Goal: Information Seeking & Learning: Learn about a topic

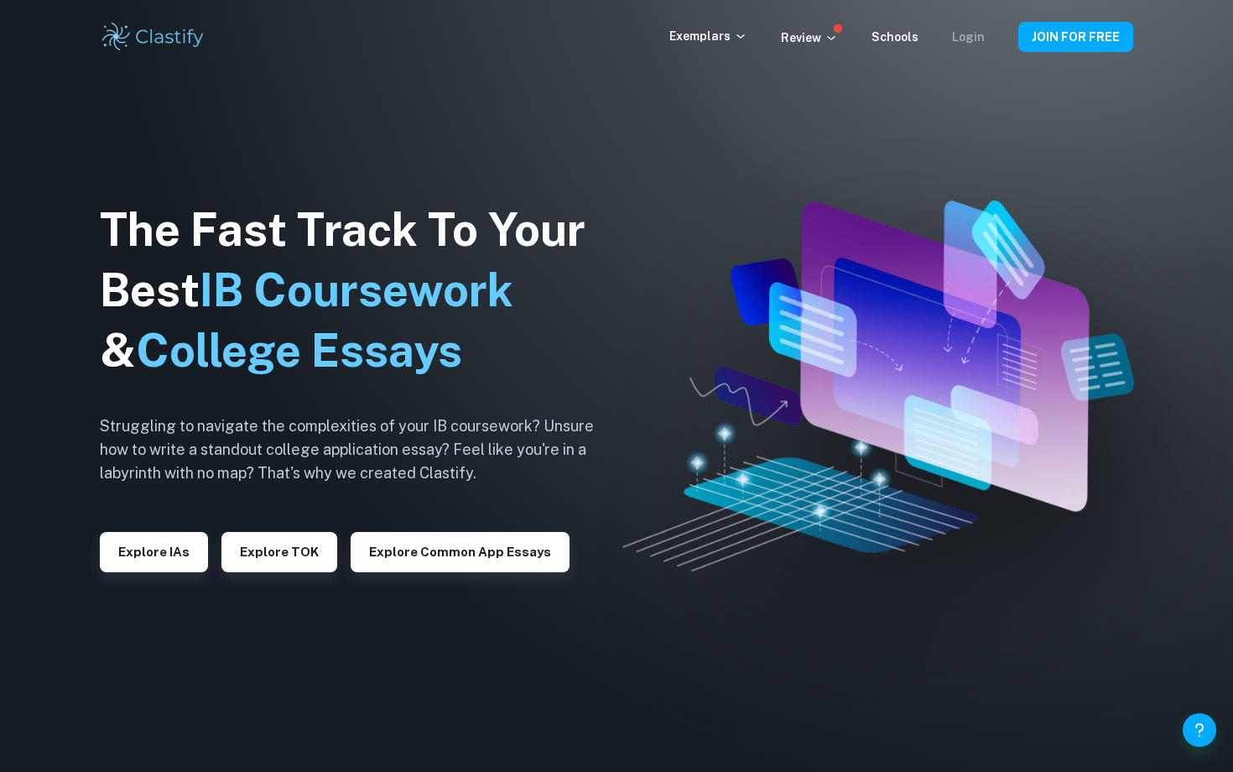
click at [972, 38] on link "Login" at bounding box center [968, 36] width 33 height 13
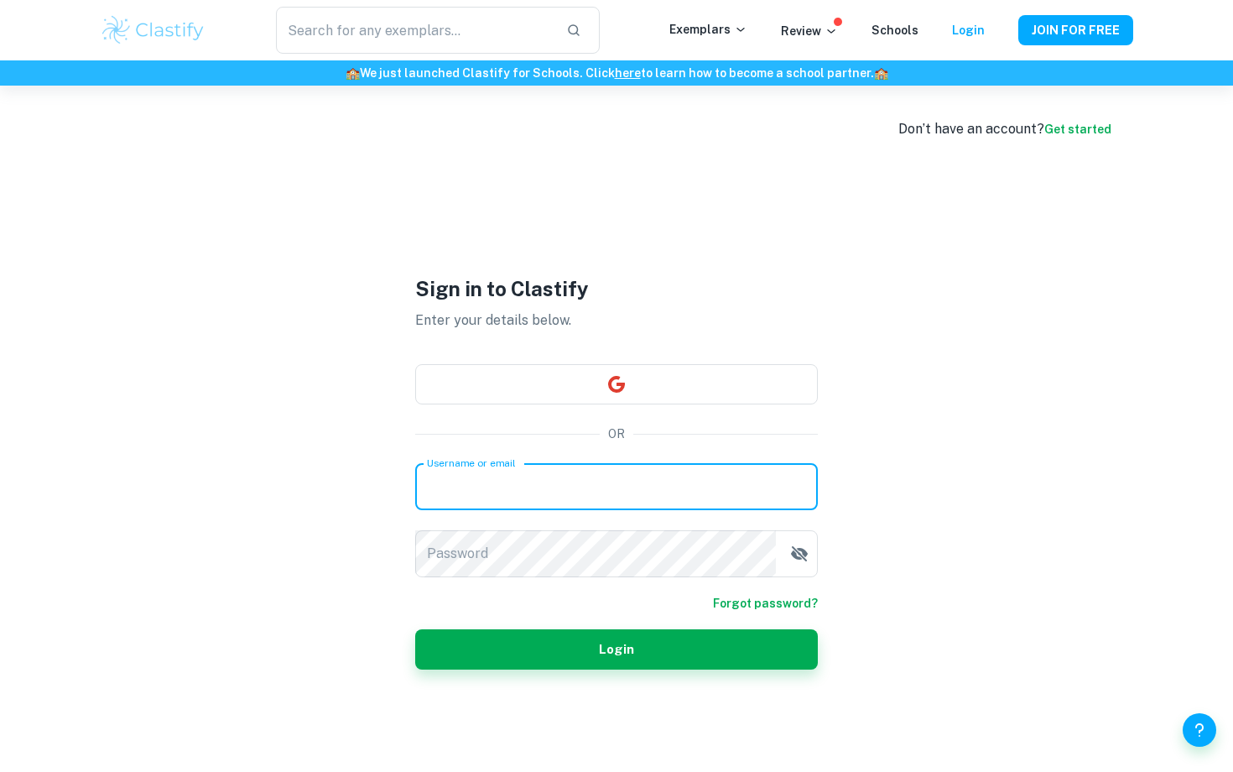
type input "sisi.bui@students.cis.edu.vn"
click at [617, 649] on button "Login" at bounding box center [616, 649] width 403 height 40
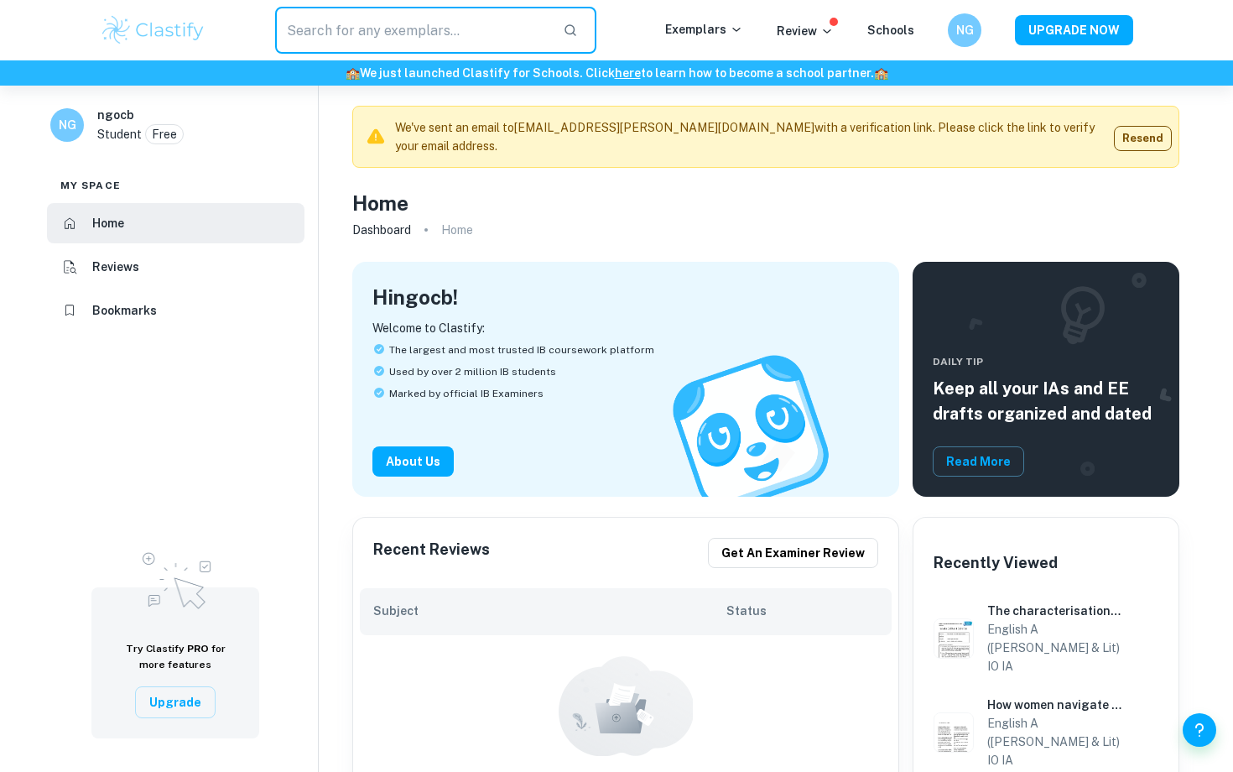
click at [441, 37] on input "text" at bounding box center [412, 30] width 274 height 47
type input "psychology"
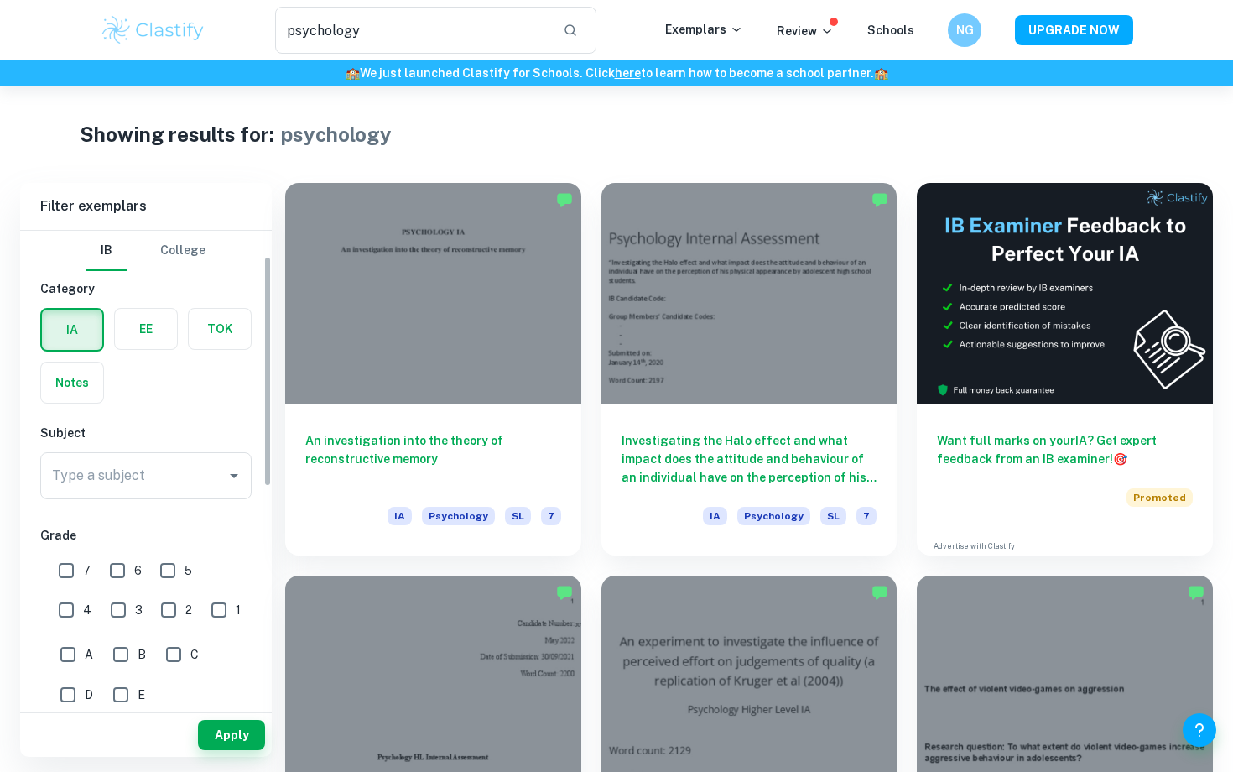
scroll to position [56, 0]
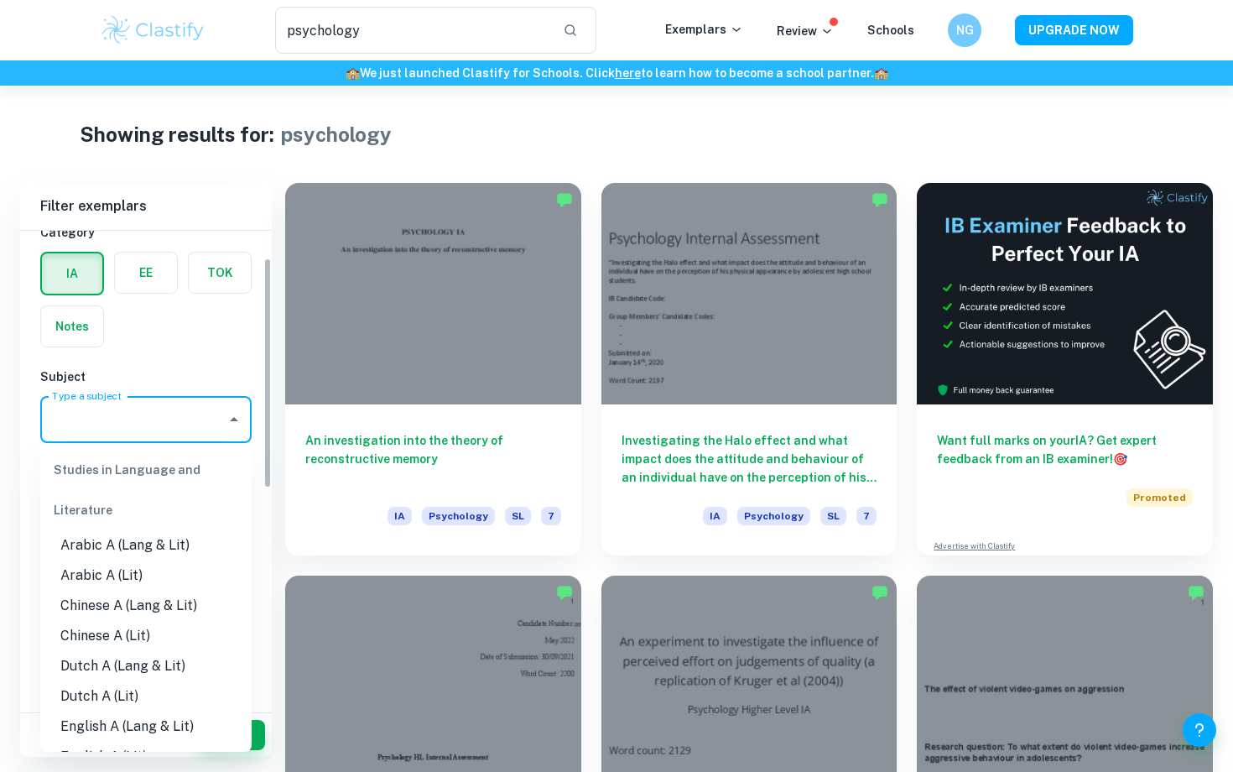
click at [143, 417] on input "Type a subject" at bounding box center [133, 420] width 171 height 32
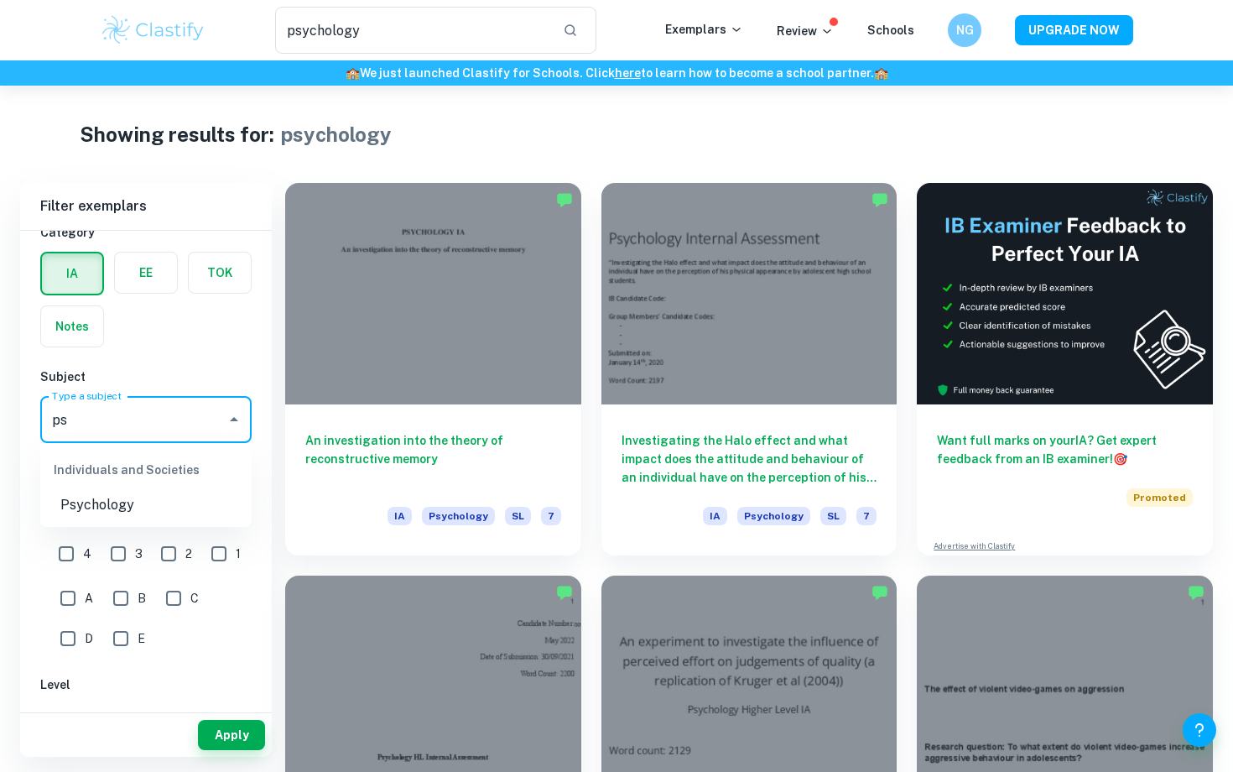
click at [105, 494] on li "Psychology" at bounding box center [145, 505] width 211 height 30
type input "Psychology"
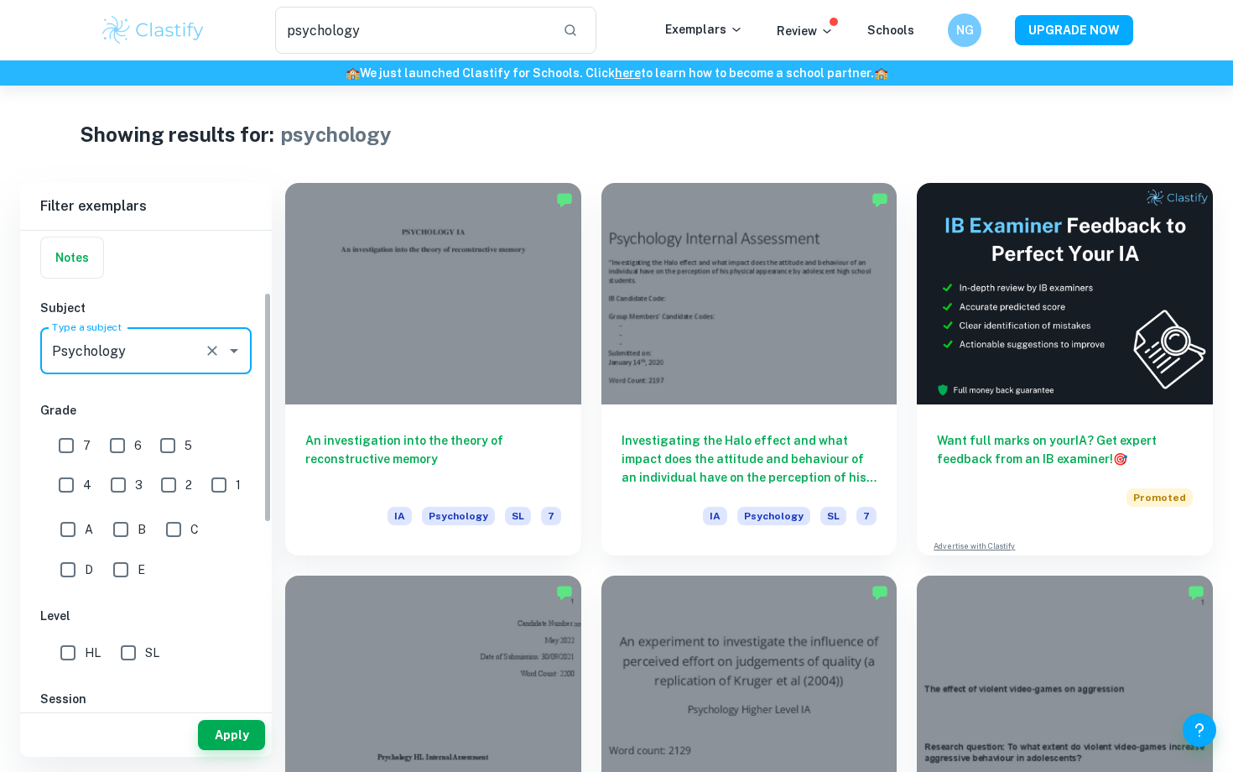
scroll to position [126, 0]
click at [119, 449] on input "6" at bounding box center [118, 445] width 34 height 34
checkbox input "true"
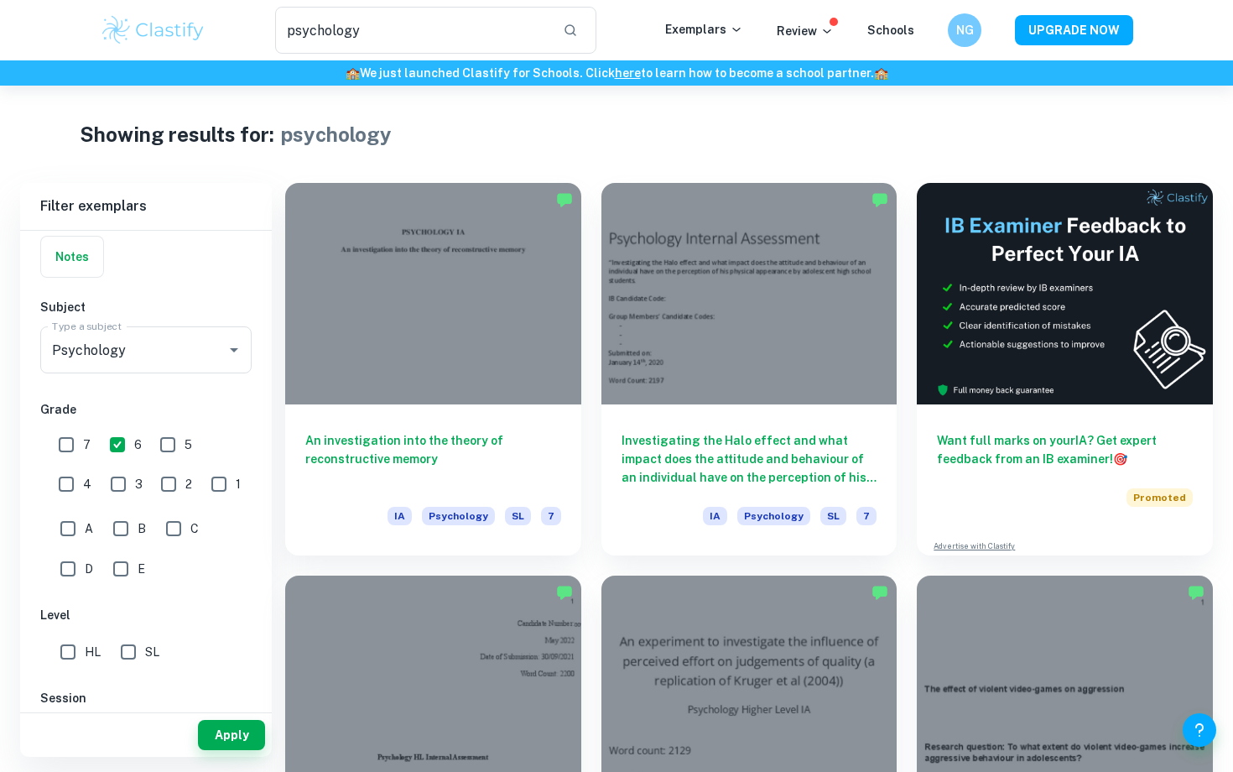
click at [60, 447] on input "7" at bounding box center [67, 445] width 34 height 34
checkbox input "true"
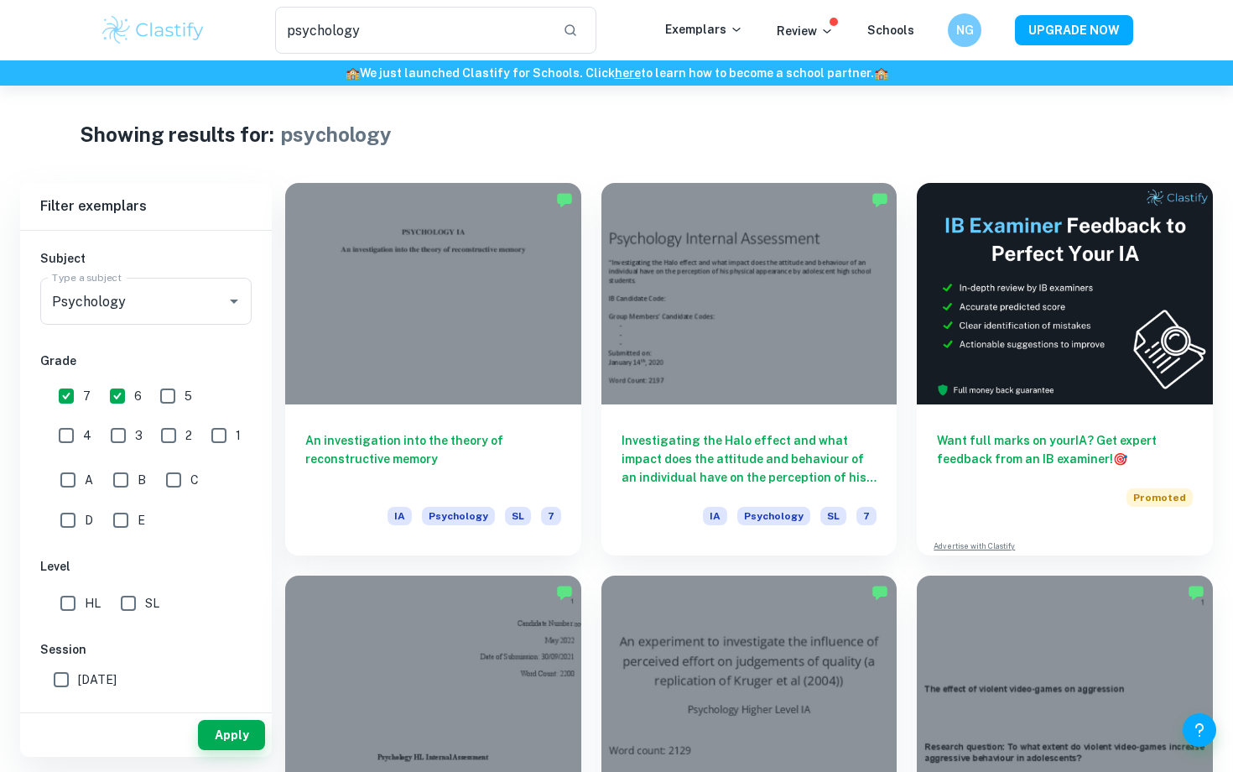
scroll to position [238, 0]
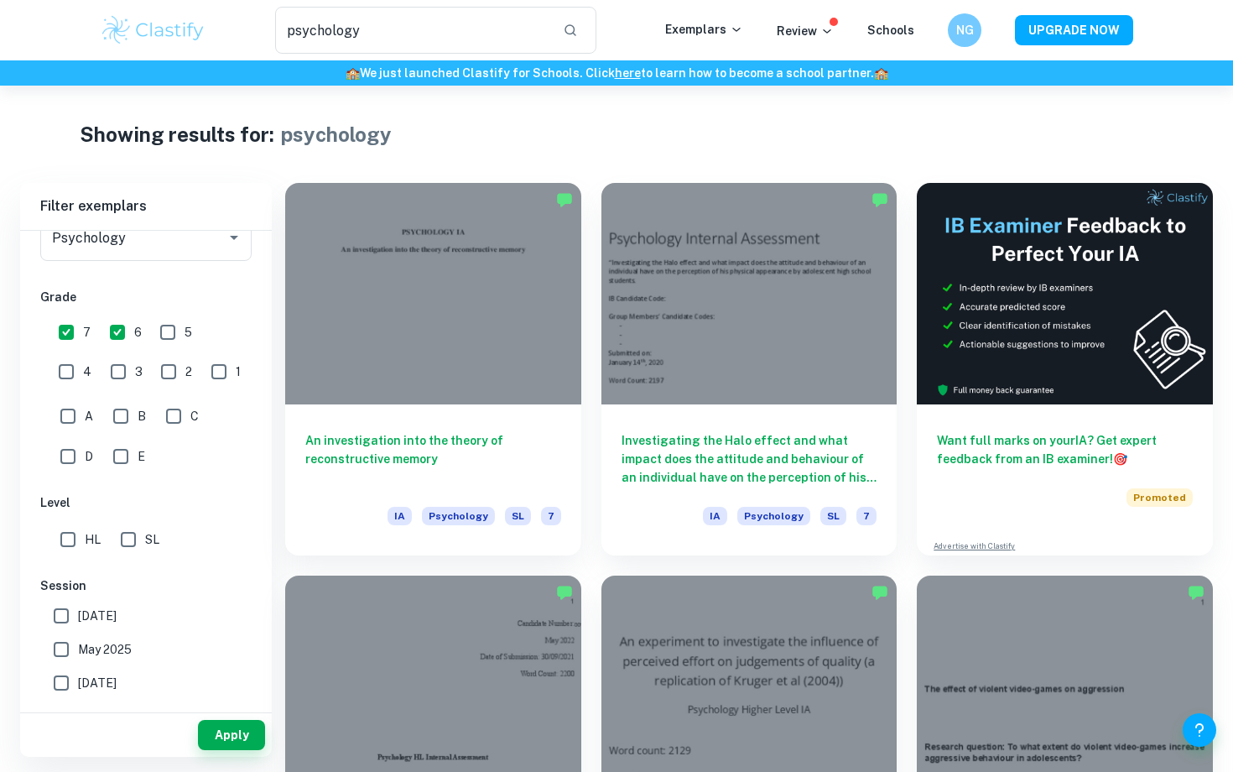
click at [67, 538] on input "HL" at bounding box center [68, 540] width 34 height 34
checkbox input "true"
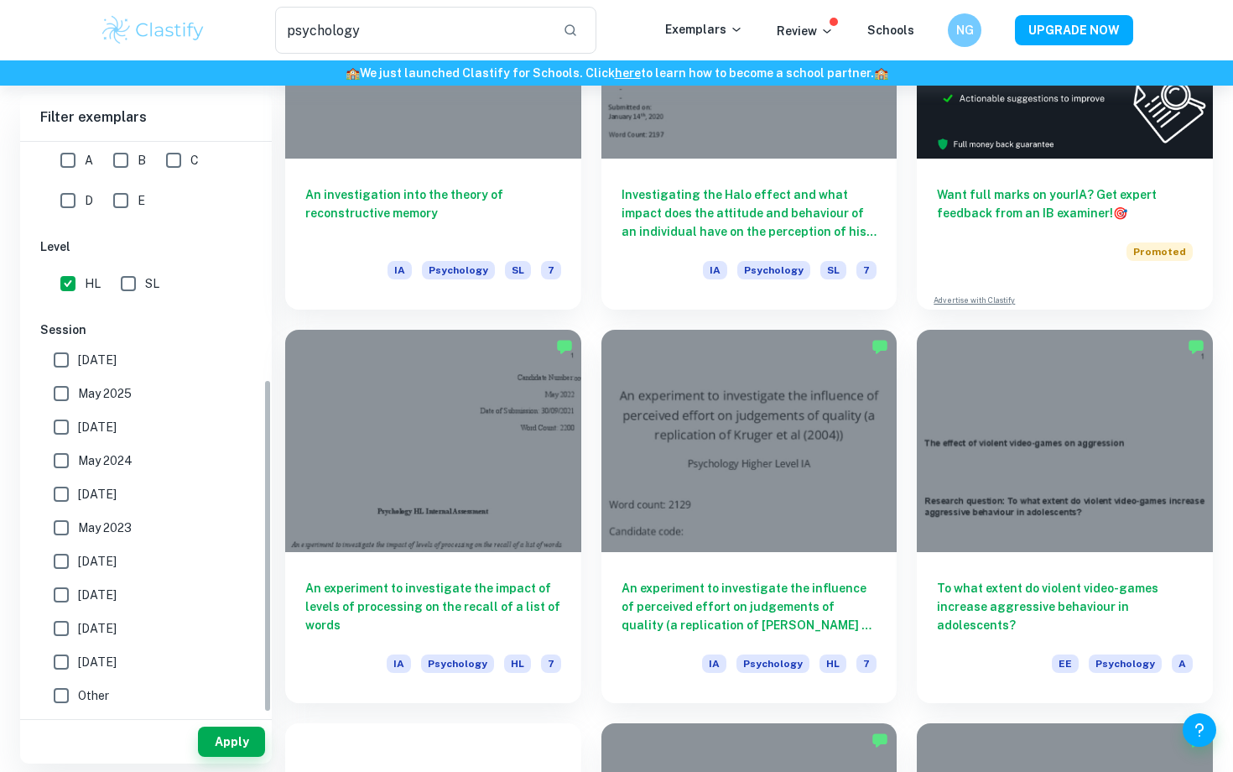
scroll to position [251, 0]
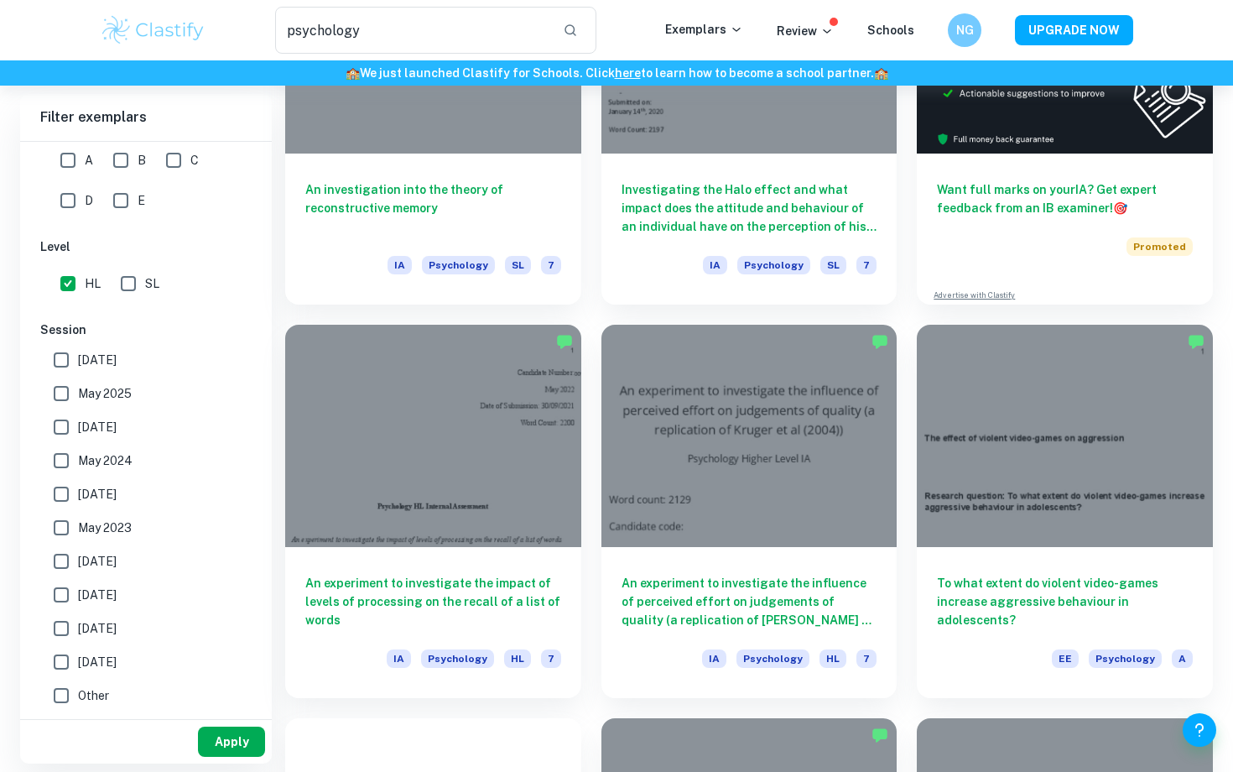
click at [228, 747] on button "Apply" at bounding box center [231, 742] width 67 height 30
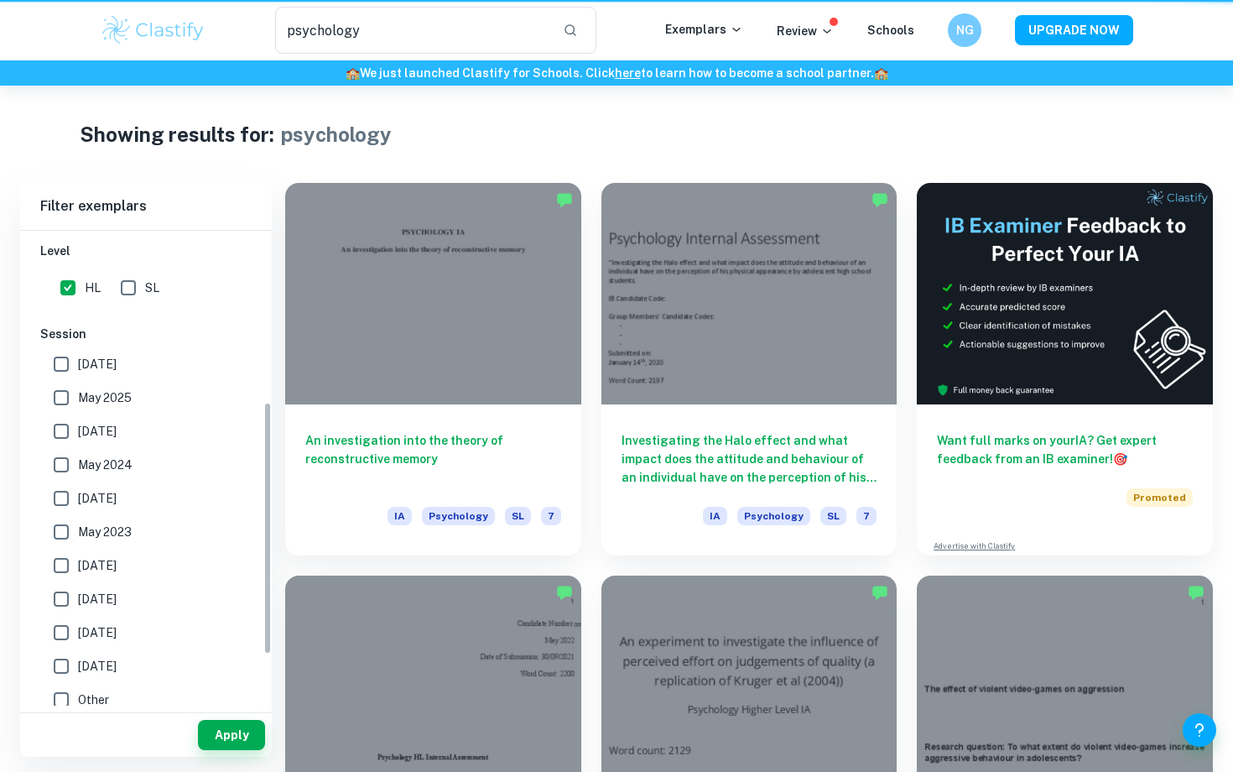
scroll to position [321, 0]
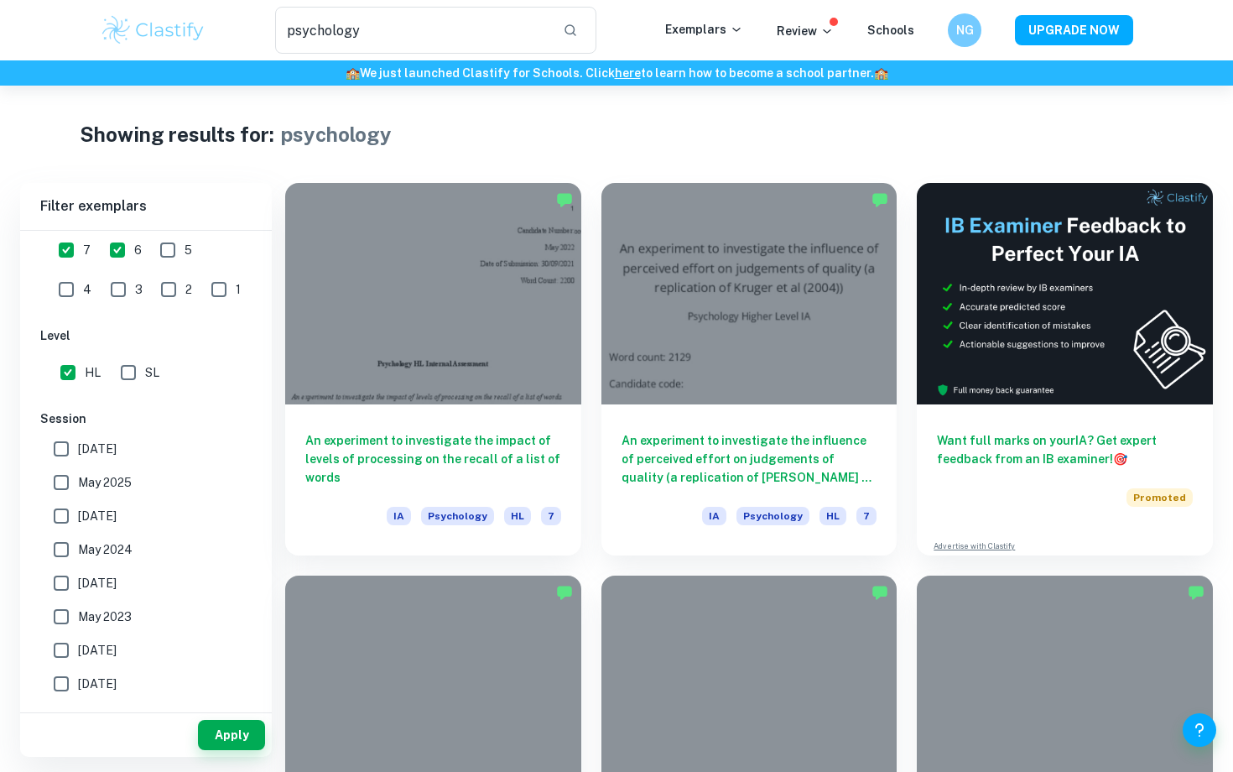
click at [567, 132] on div "Showing results for: psychology" at bounding box center [617, 134] width 1074 height 30
click at [655, 168] on div "An experiment to investigate the influence of perceived effort on judgements of…" at bounding box center [739, 359] width 316 height 393
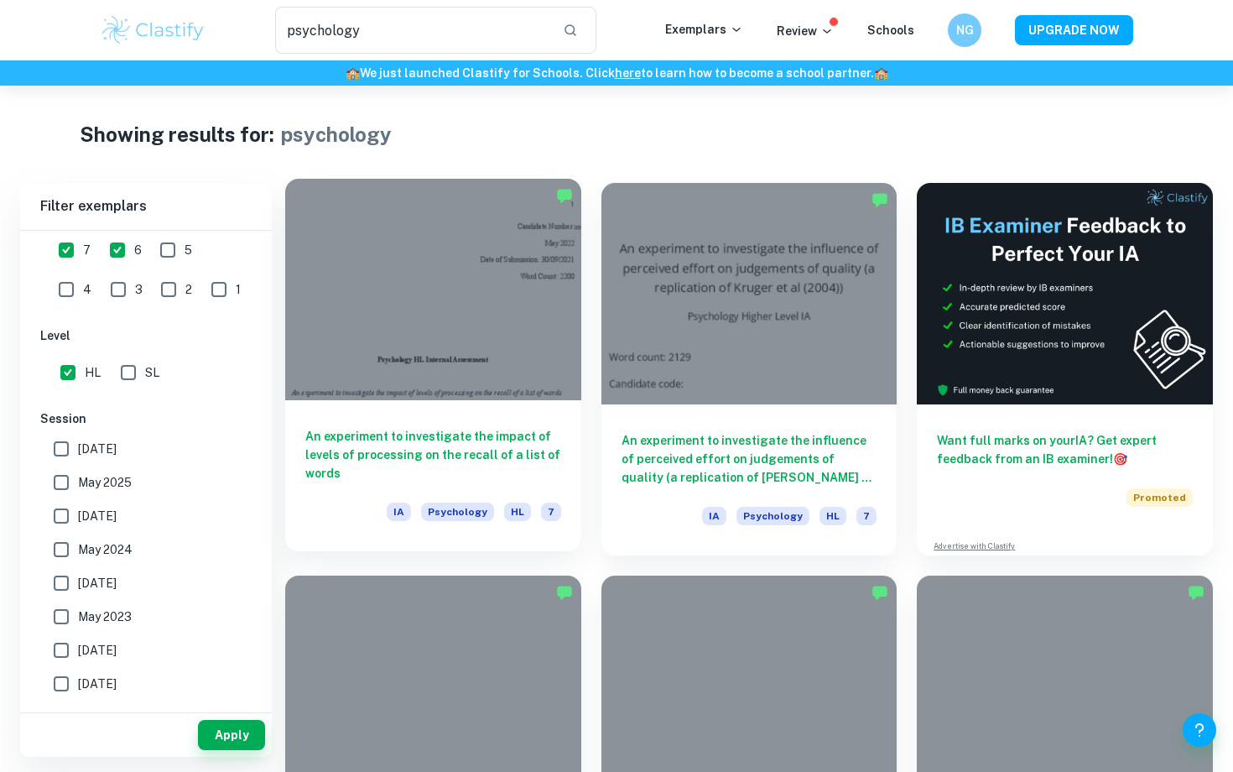
click at [401, 438] on h6 "An experiment to investigate the impact of levels of processing on the recall o…" at bounding box center [433, 454] width 256 height 55
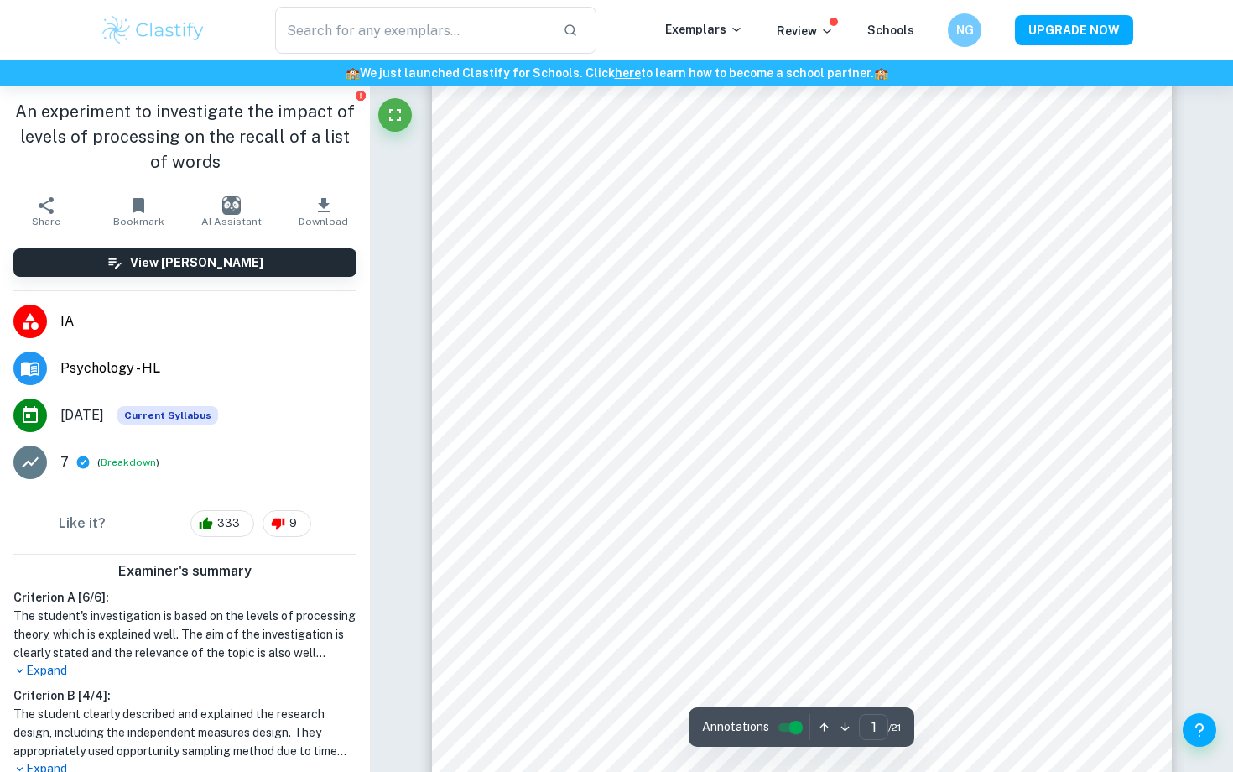
scroll to position [182, 0]
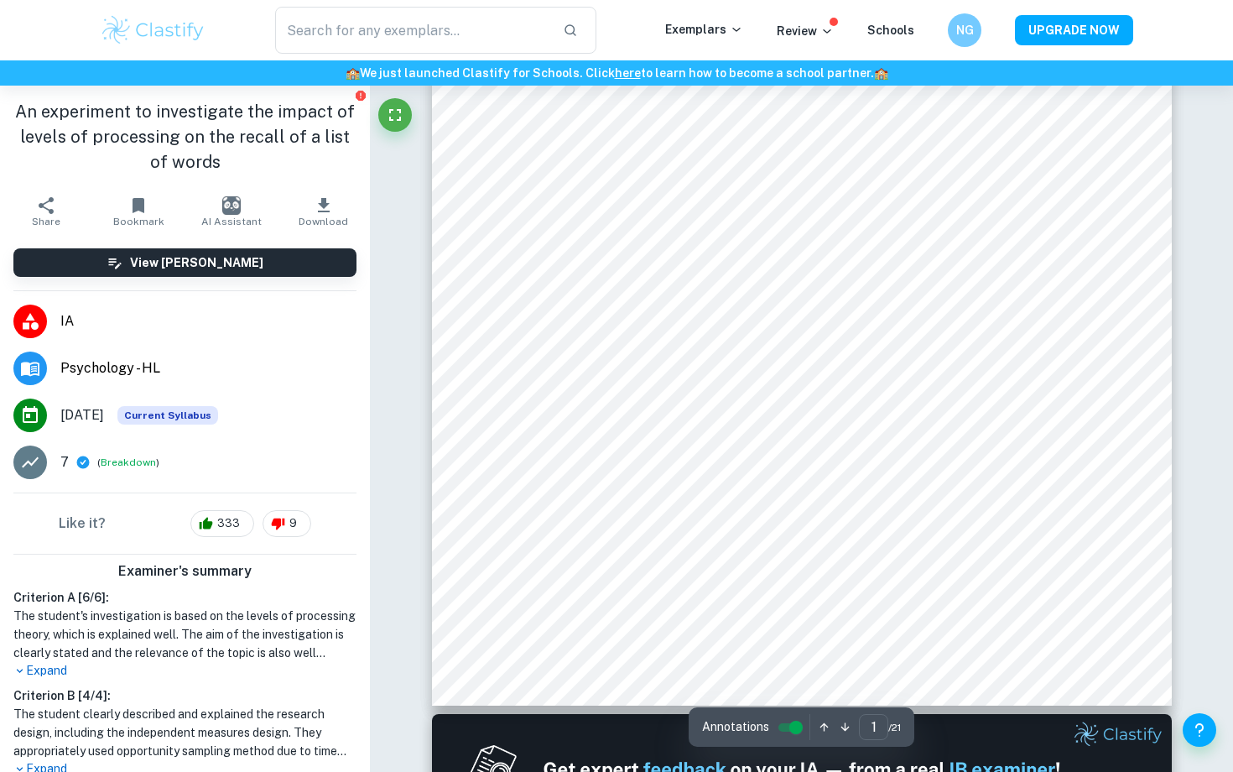
type input "2"
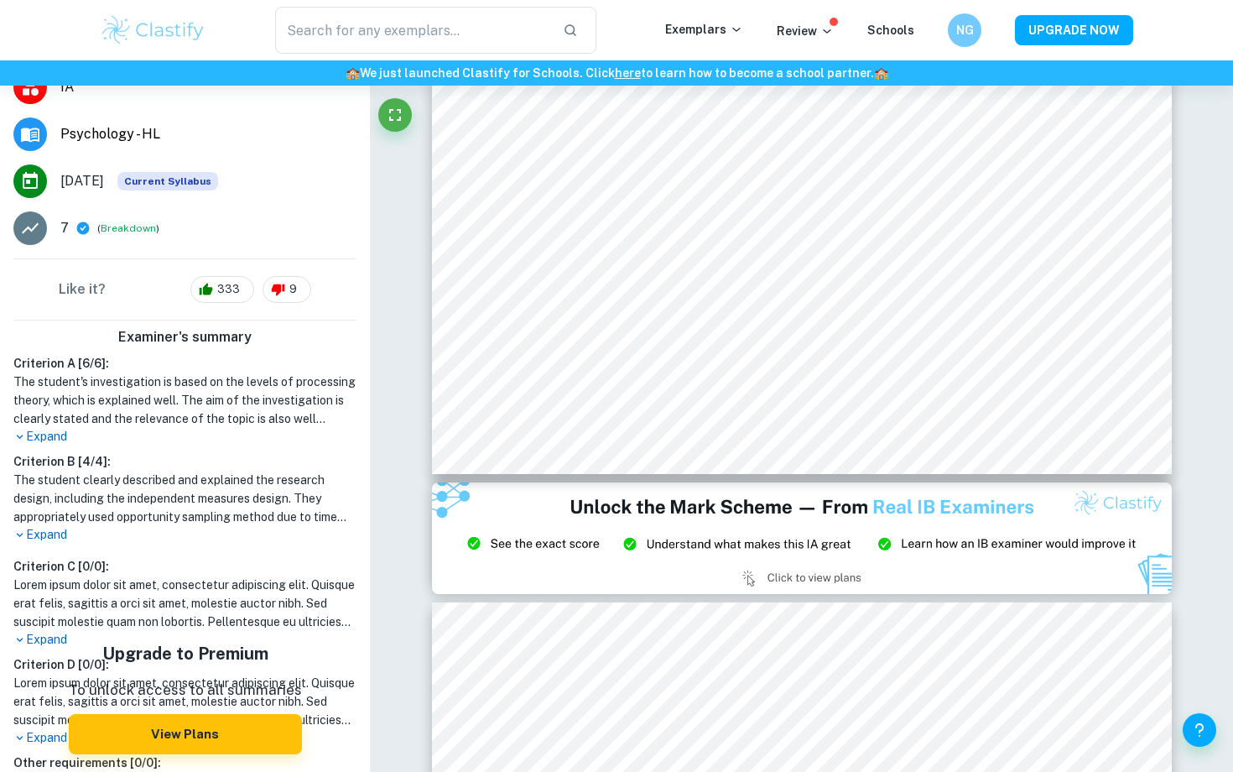
scroll to position [16, 0]
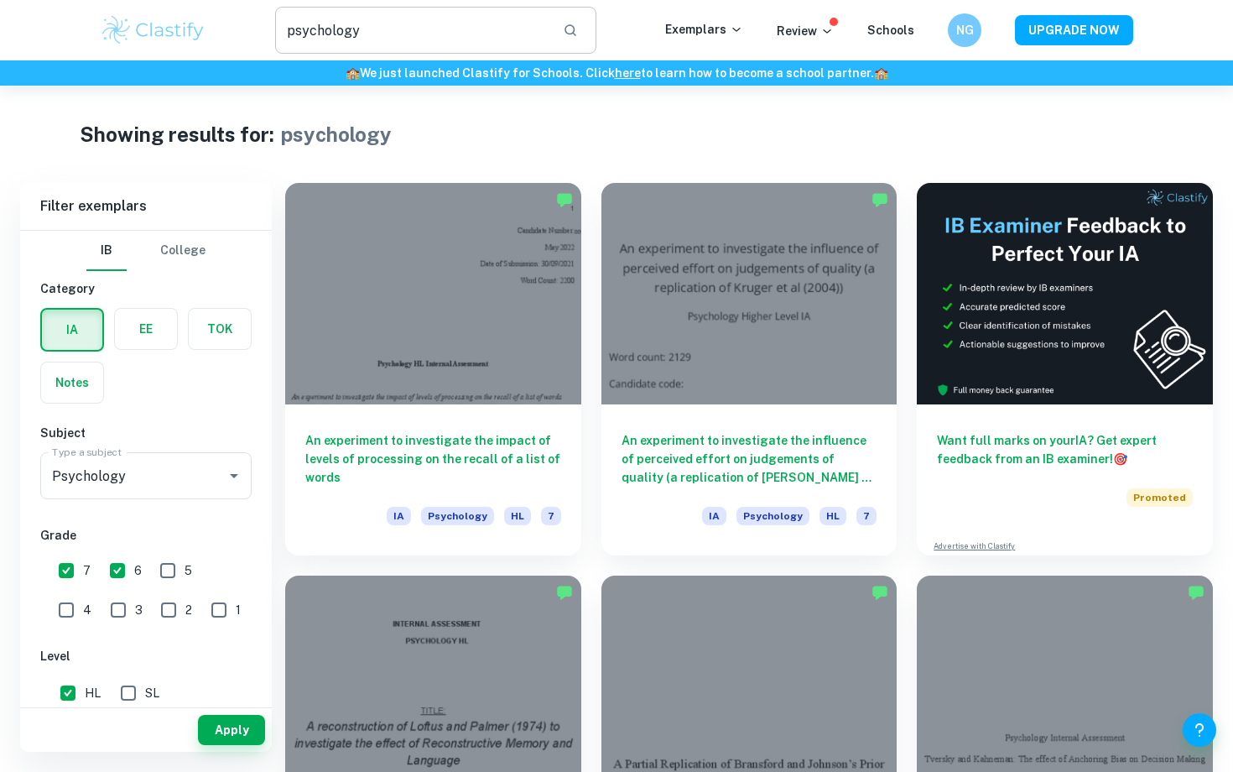
scroll to position [-1, 0]
click at [405, 35] on input "psychology" at bounding box center [412, 30] width 274 height 47
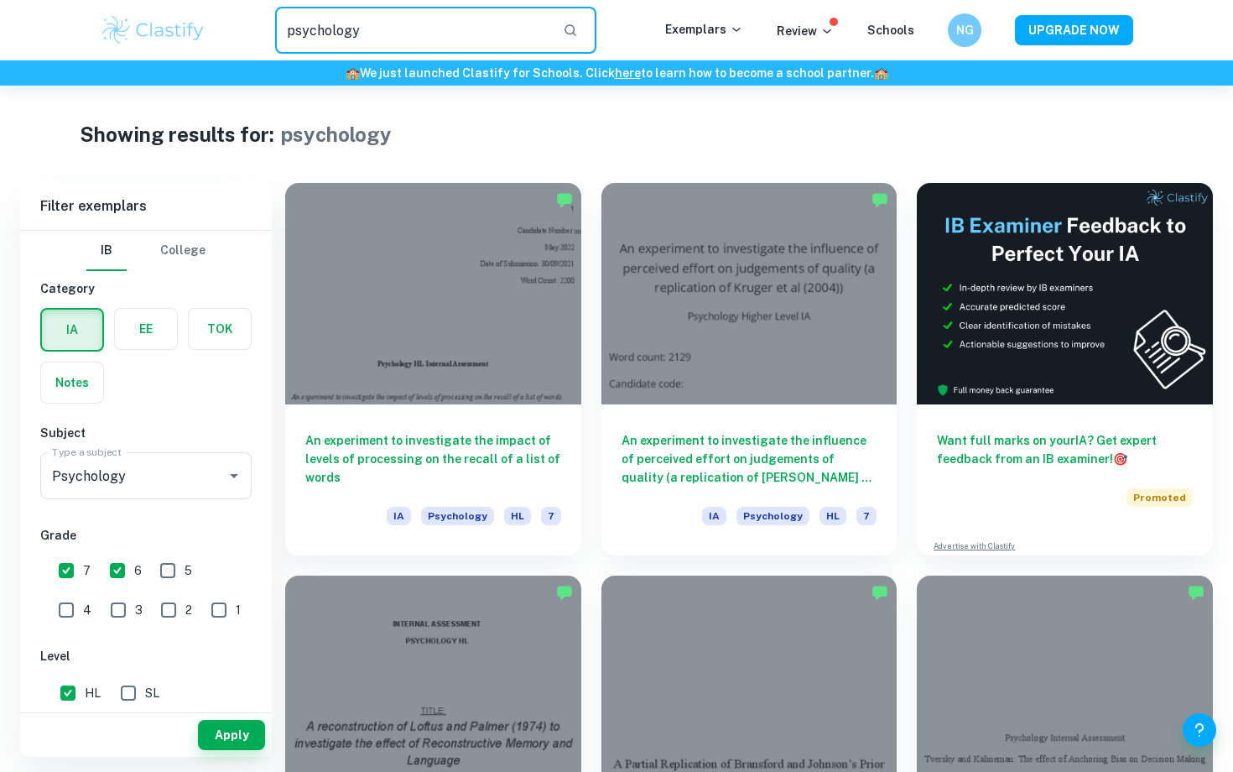
paste input "Trussler and Soroka’s"
type input "psychology Trussler and Soroka"
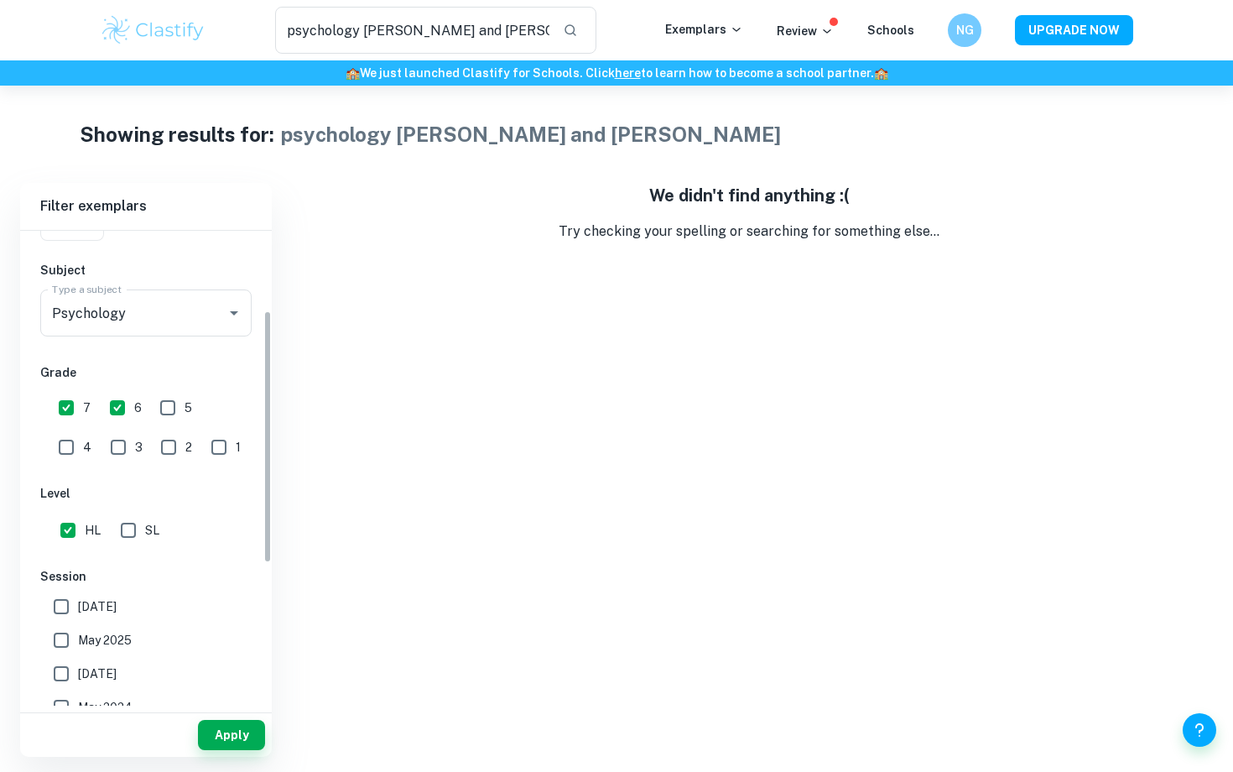
scroll to position [175, 0]
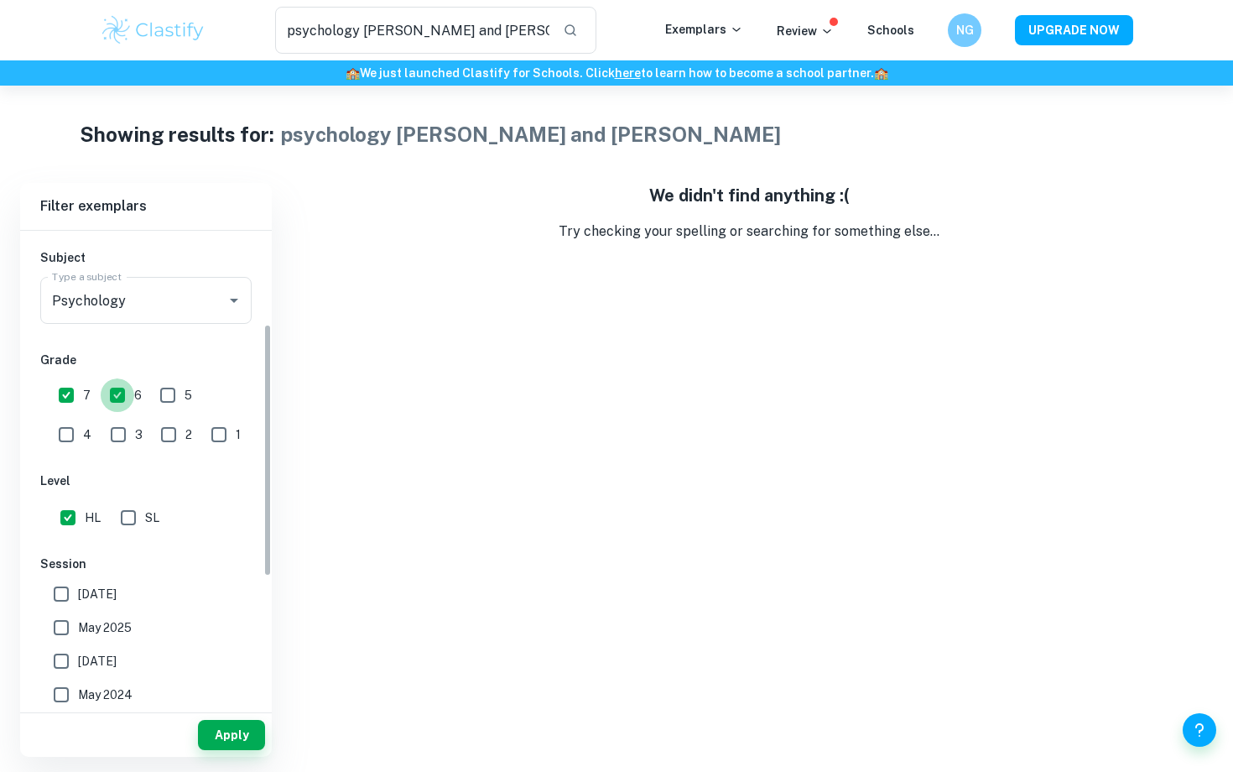
click at [121, 394] on input "6" at bounding box center [118, 395] width 34 height 34
checkbox input "false"
click at [65, 390] on input "7" at bounding box center [67, 395] width 34 height 34
checkbox input "false"
click at [66, 522] on input "HL" at bounding box center [68, 518] width 34 height 34
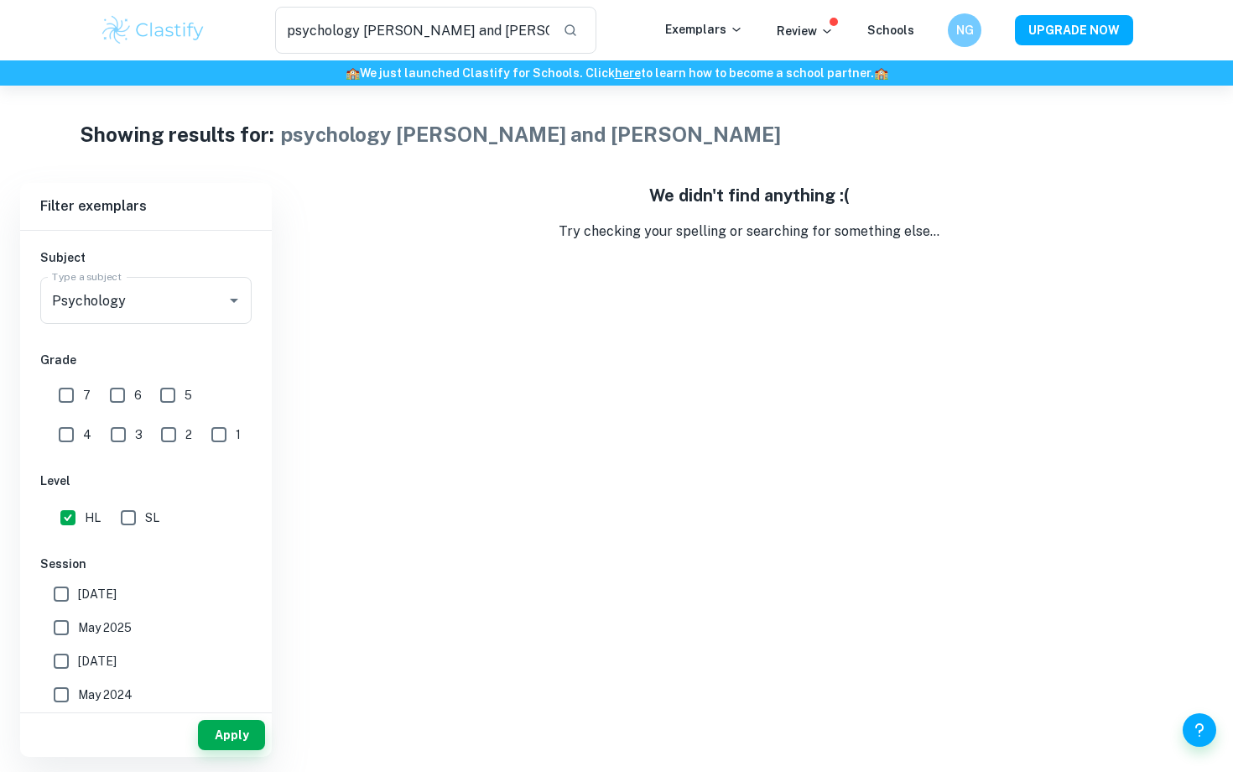
checkbox input "false"
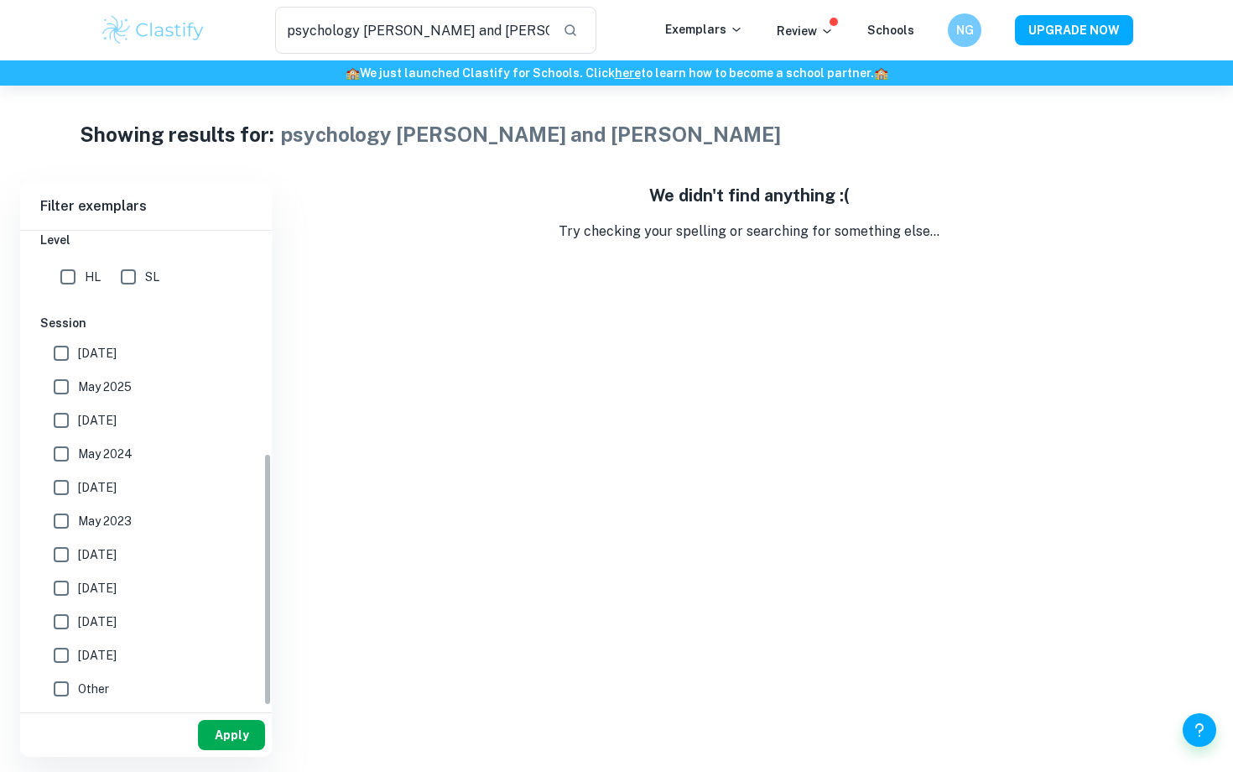
scroll to position [416, 0]
click at [212, 733] on button "Apply" at bounding box center [231, 735] width 67 height 30
click at [362, 35] on input "psychology Trussler and Soroka" at bounding box center [412, 30] width 274 height 47
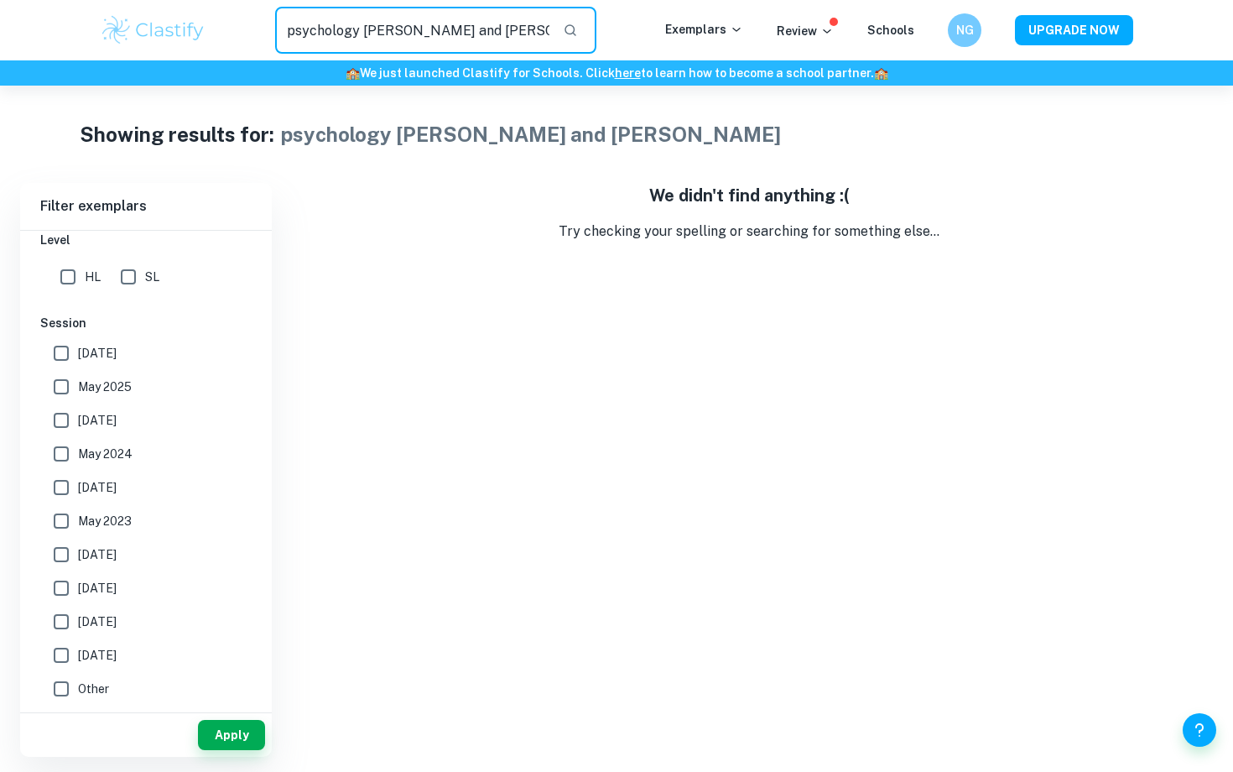
drag, startPoint x: 362, startPoint y: 35, endPoint x: 293, endPoint y: 34, distance: 69.6
click at [293, 34] on input "psychology Trussler and Soroka" at bounding box center [412, 30] width 274 height 47
drag, startPoint x: 289, startPoint y: 34, endPoint x: 362, endPoint y: 34, distance: 73.0
click at [362, 34] on input "psychology Trussler and Soroka" at bounding box center [412, 30] width 274 height 47
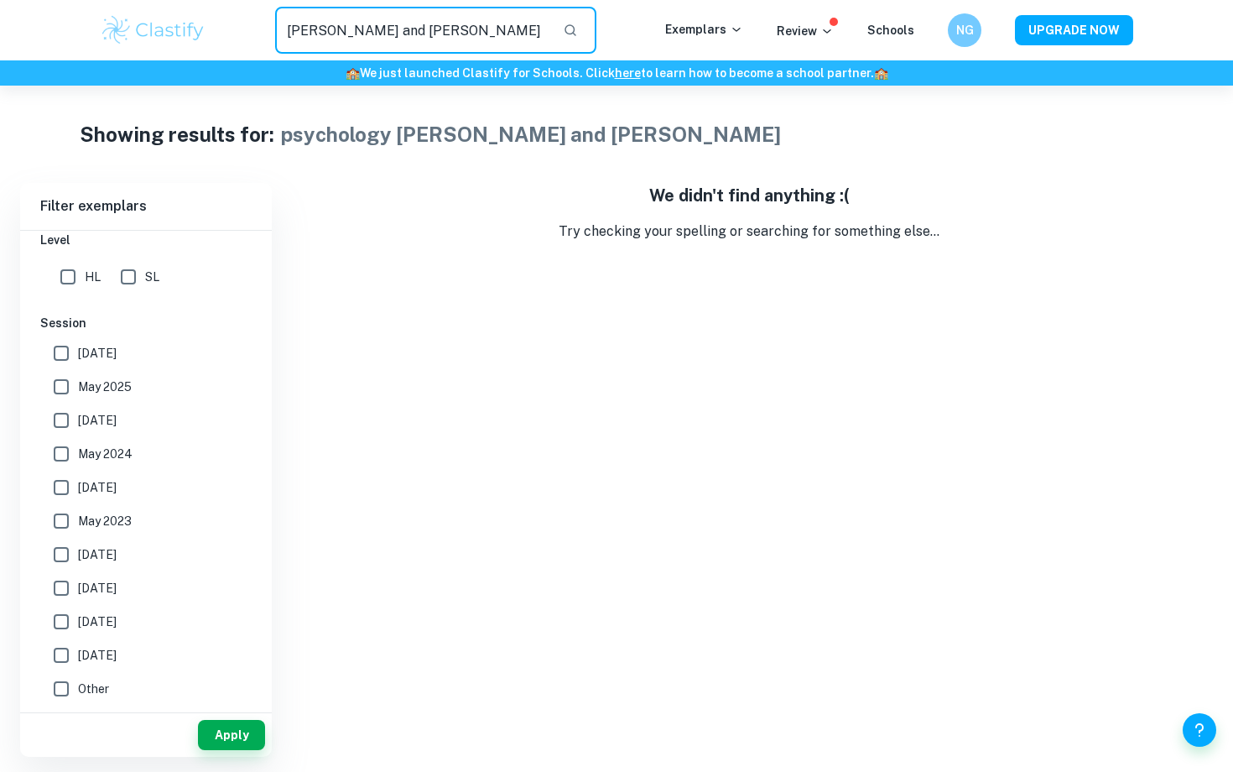
type input "Trussler and Soroka"
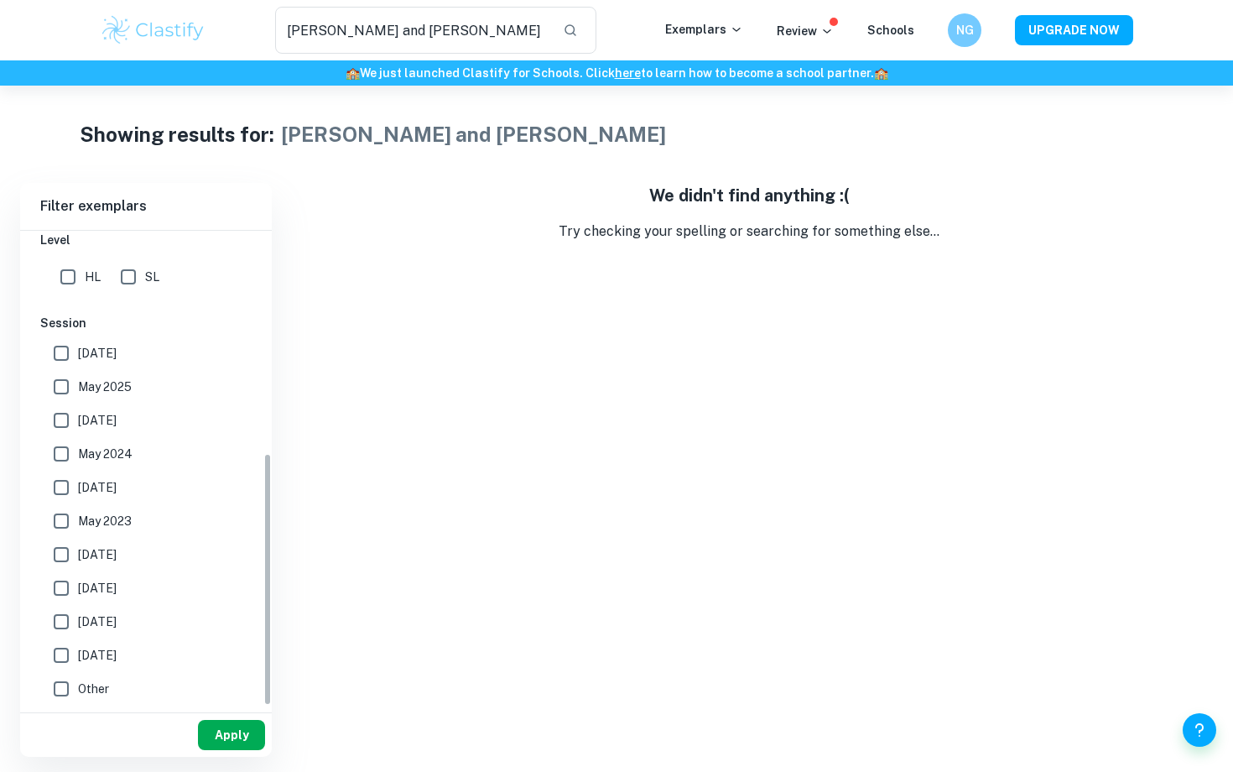
click at [234, 733] on button "Apply" at bounding box center [231, 735] width 67 height 30
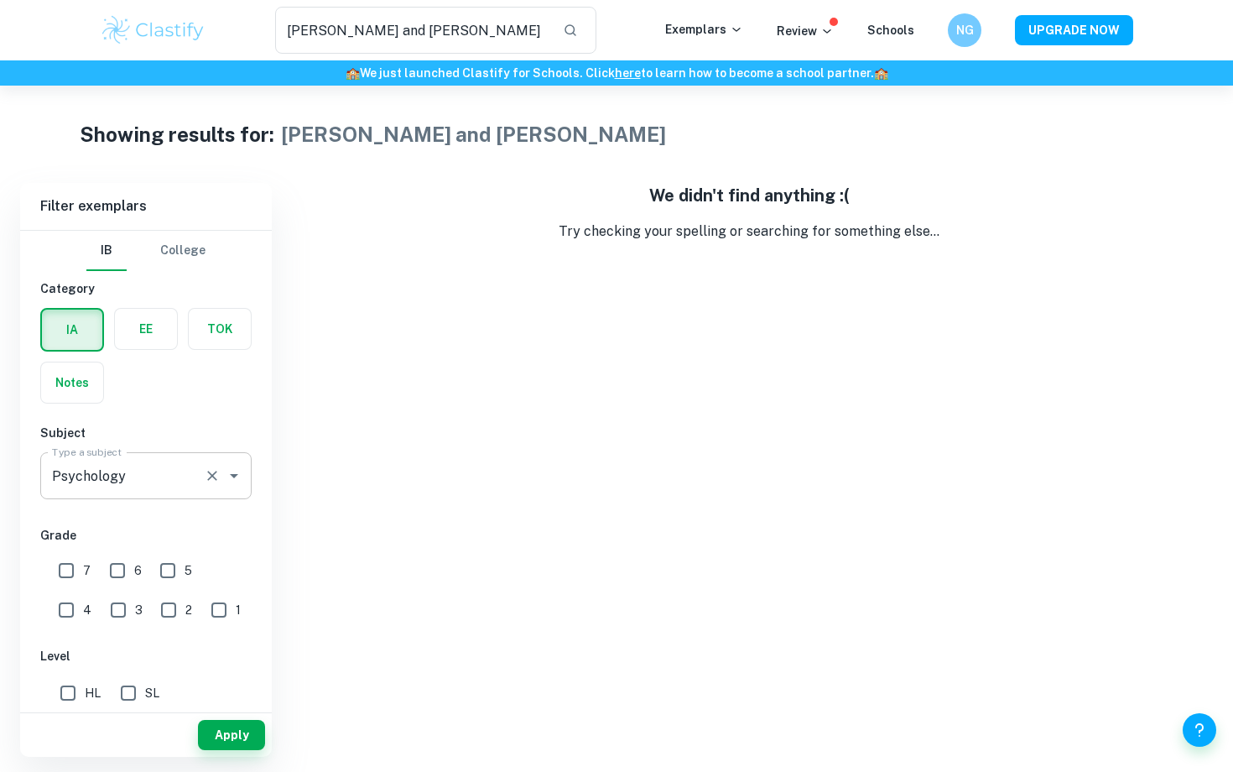
click at [99, 487] on input "Psychology" at bounding box center [122, 476] width 149 height 32
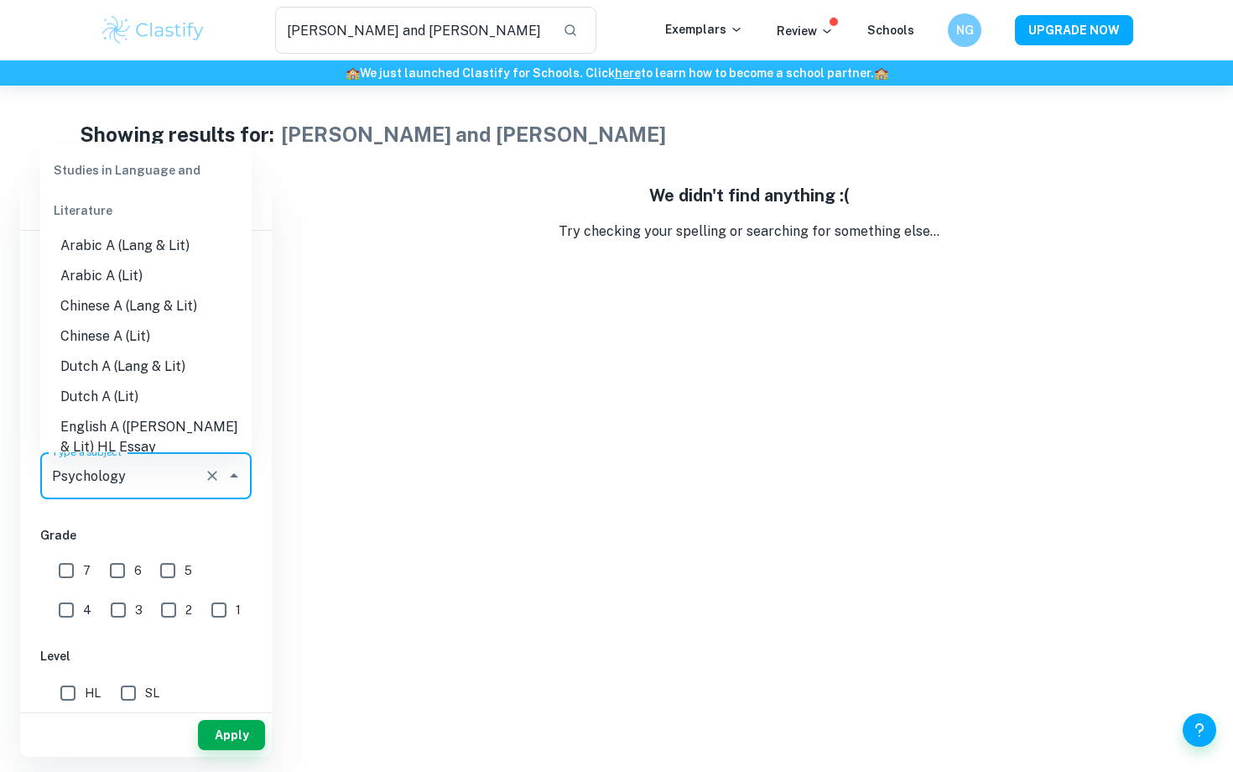
scroll to position [1651, 0]
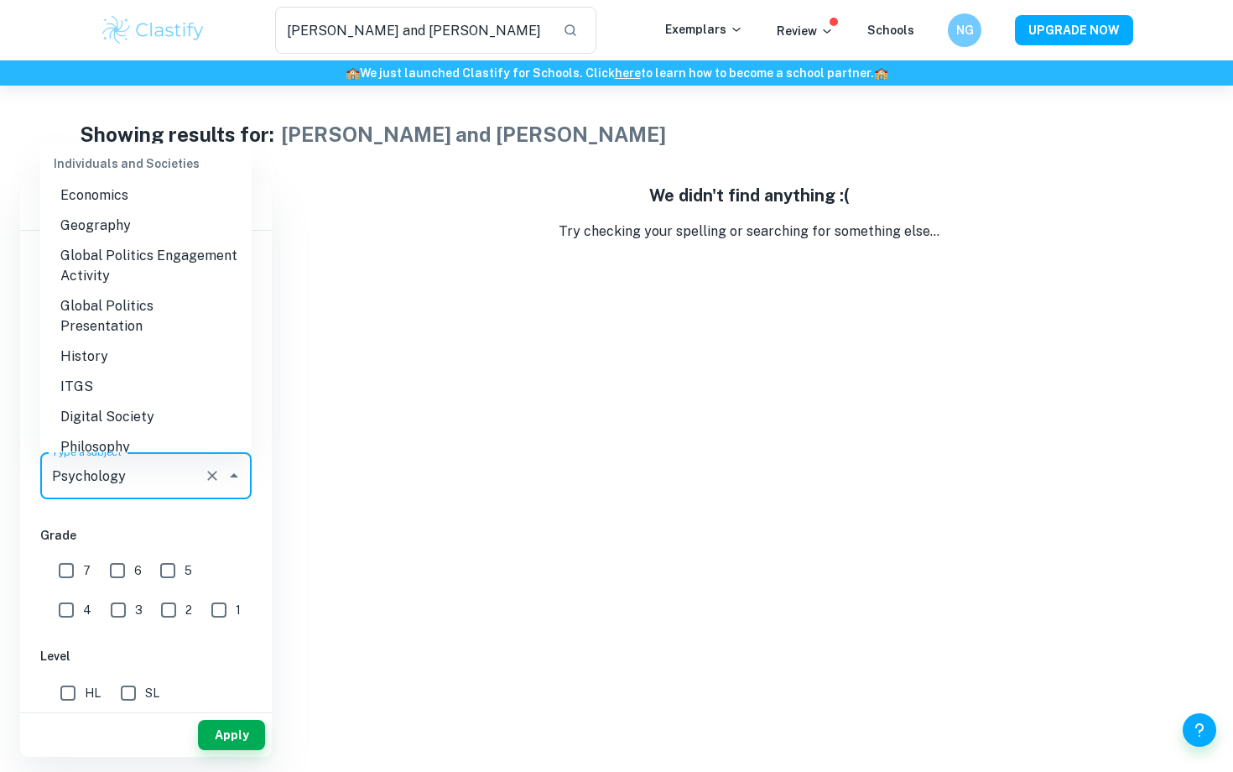
click at [123, 521] on div "IB College Category IA EE TOK Notes Subject Type a subject Psychology Type a su…" at bounding box center [146, 676] width 252 height 891
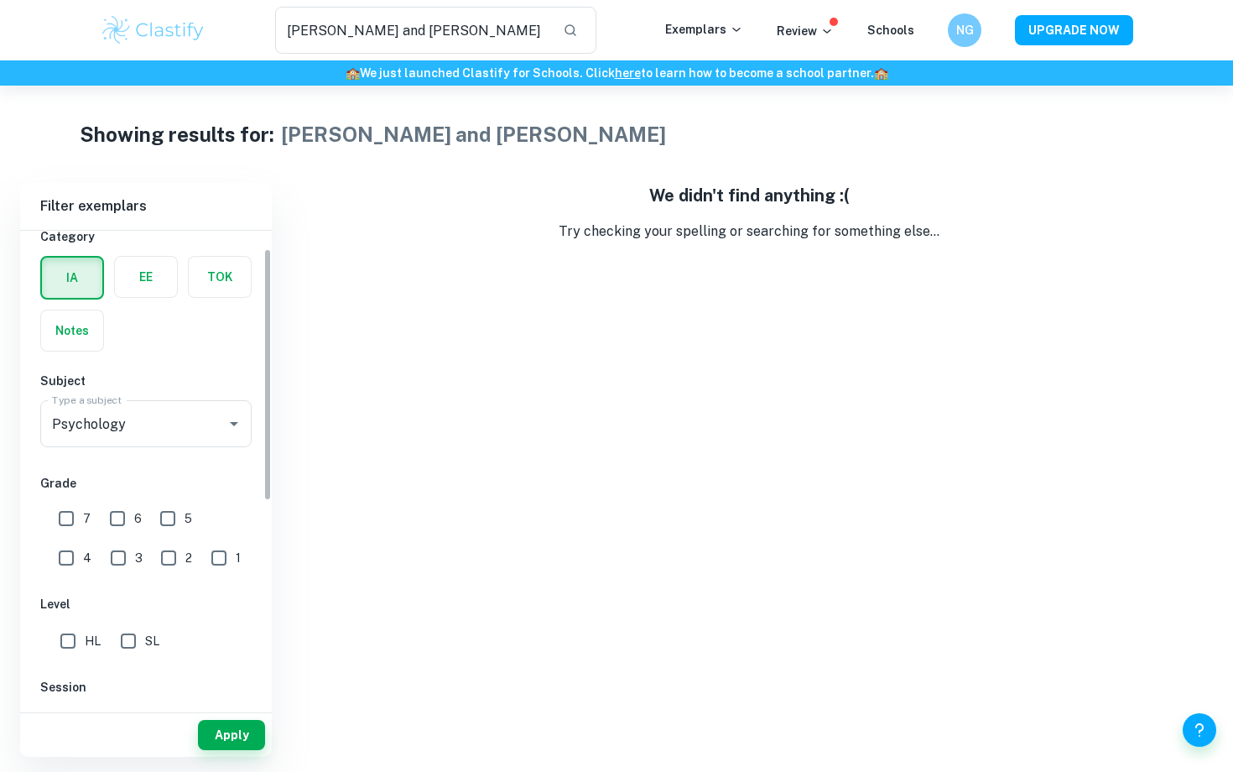
scroll to position [65, 0]
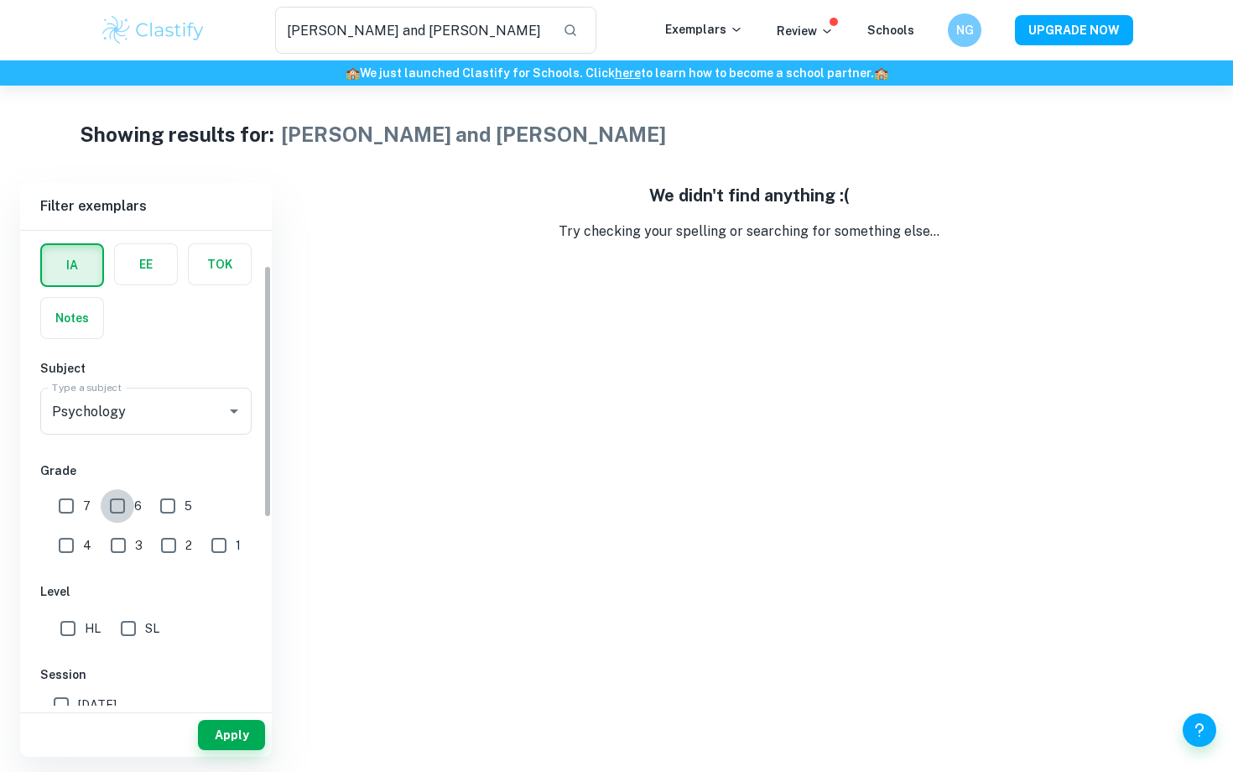
click at [116, 508] on input "6" at bounding box center [118, 506] width 34 height 34
checkbox input "true"
click at [70, 508] on input "7" at bounding box center [67, 506] width 34 height 34
checkbox input "true"
click at [70, 628] on input "HL" at bounding box center [68, 629] width 34 height 34
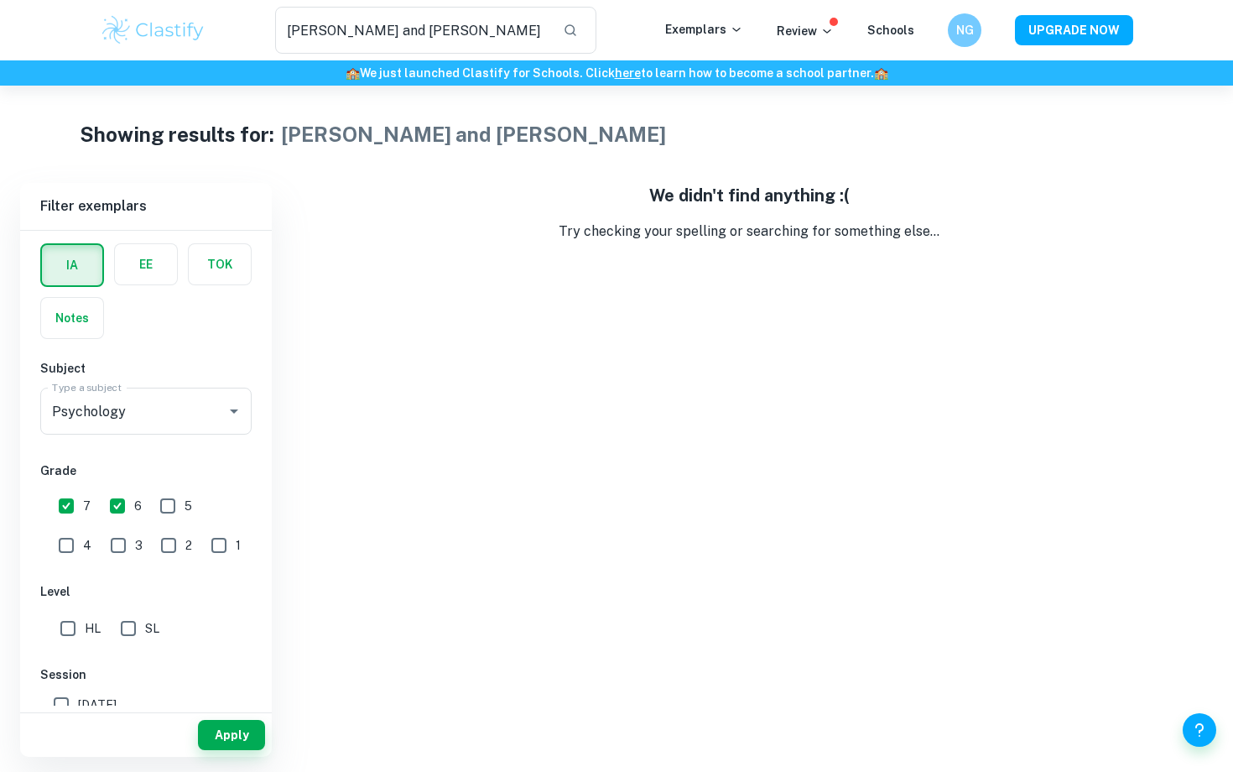
checkbox input "true"
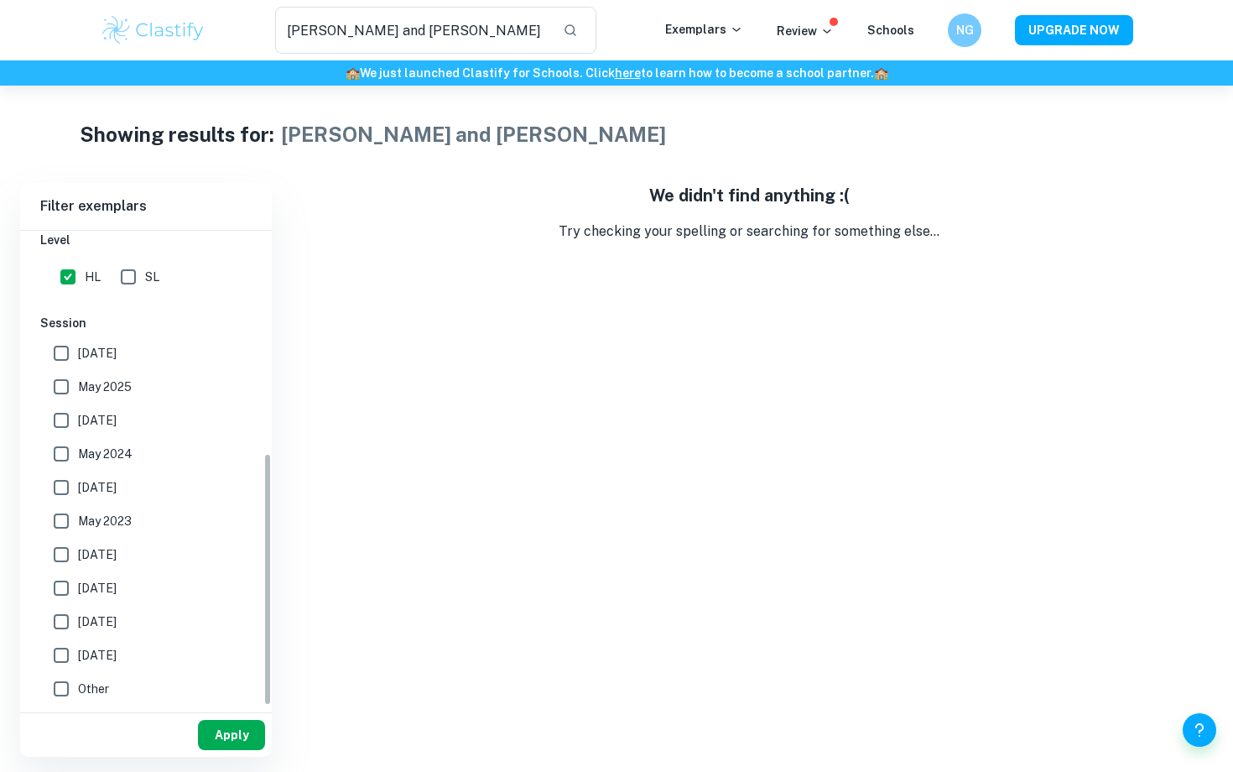
scroll to position [416, 0]
click at [216, 732] on button "Apply" at bounding box center [231, 735] width 67 height 30
click at [238, 732] on button "Apply" at bounding box center [231, 735] width 67 height 30
click at [543, 28] on input "Trussler and Soroka" at bounding box center [412, 30] width 274 height 47
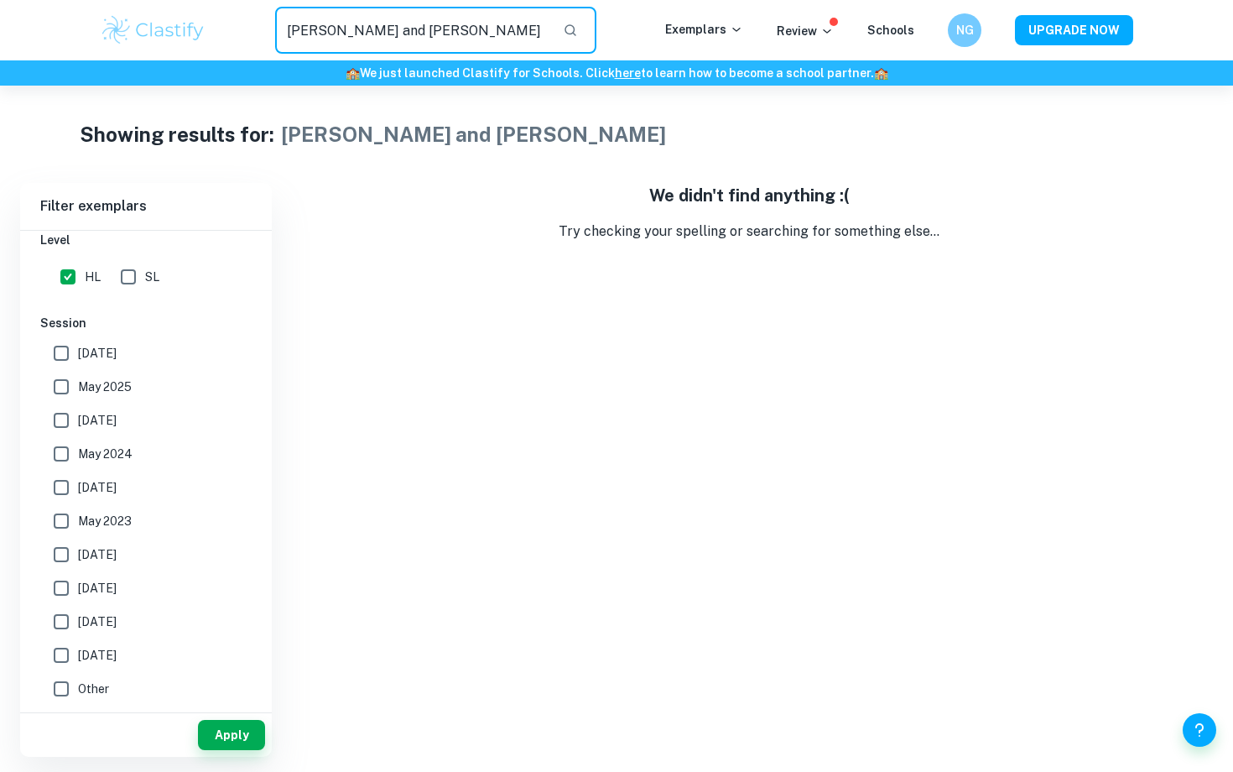
drag, startPoint x: 290, startPoint y: 30, endPoint x: 472, endPoint y: 30, distance: 182.1
click at [472, 30] on input "Trussler and Soroka" at bounding box center [412, 30] width 274 height 47
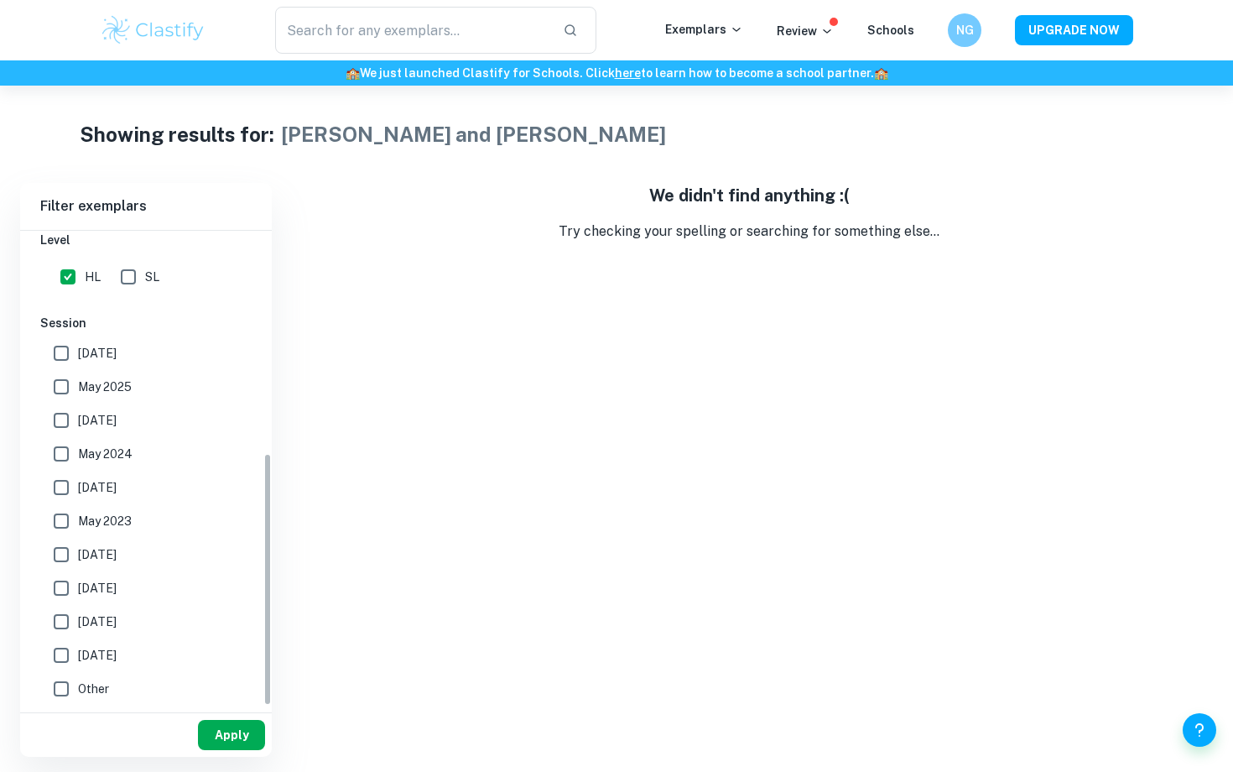
click at [224, 733] on button "Apply" at bounding box center [231, 735] width 67 height 30
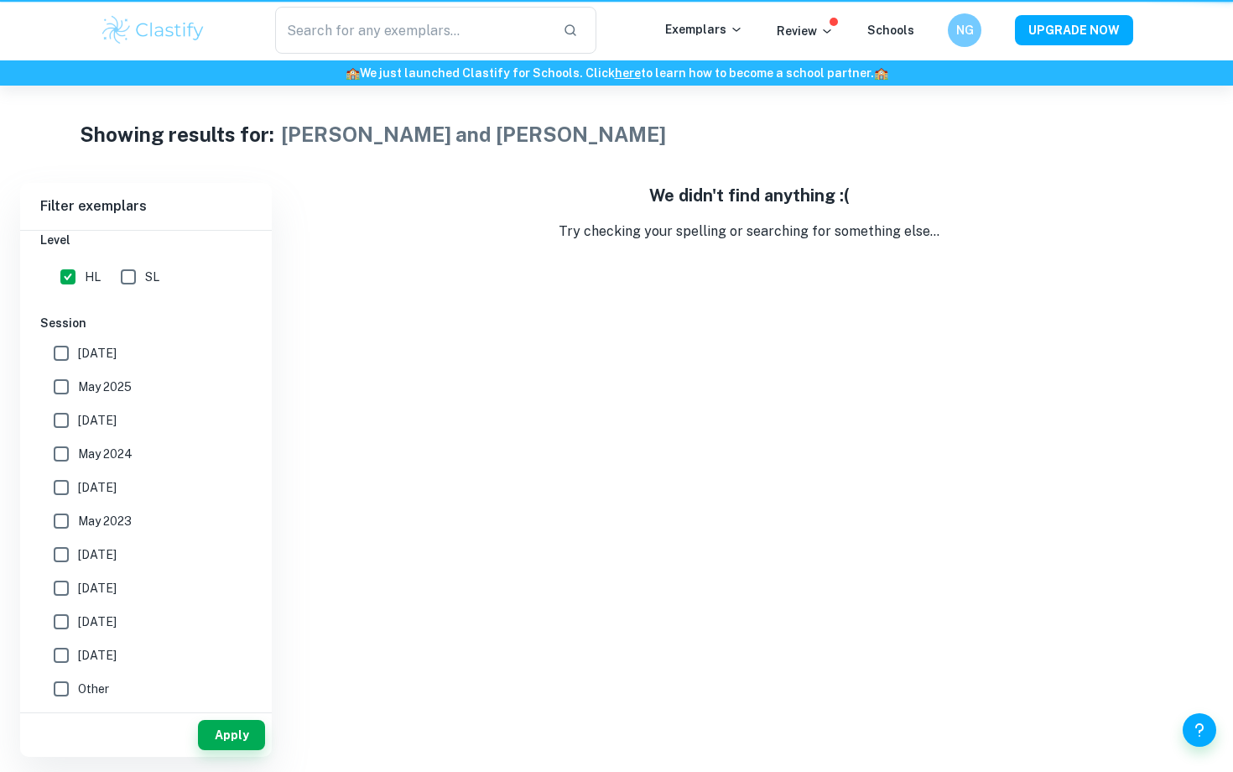
type input "Trussler and Soroka"
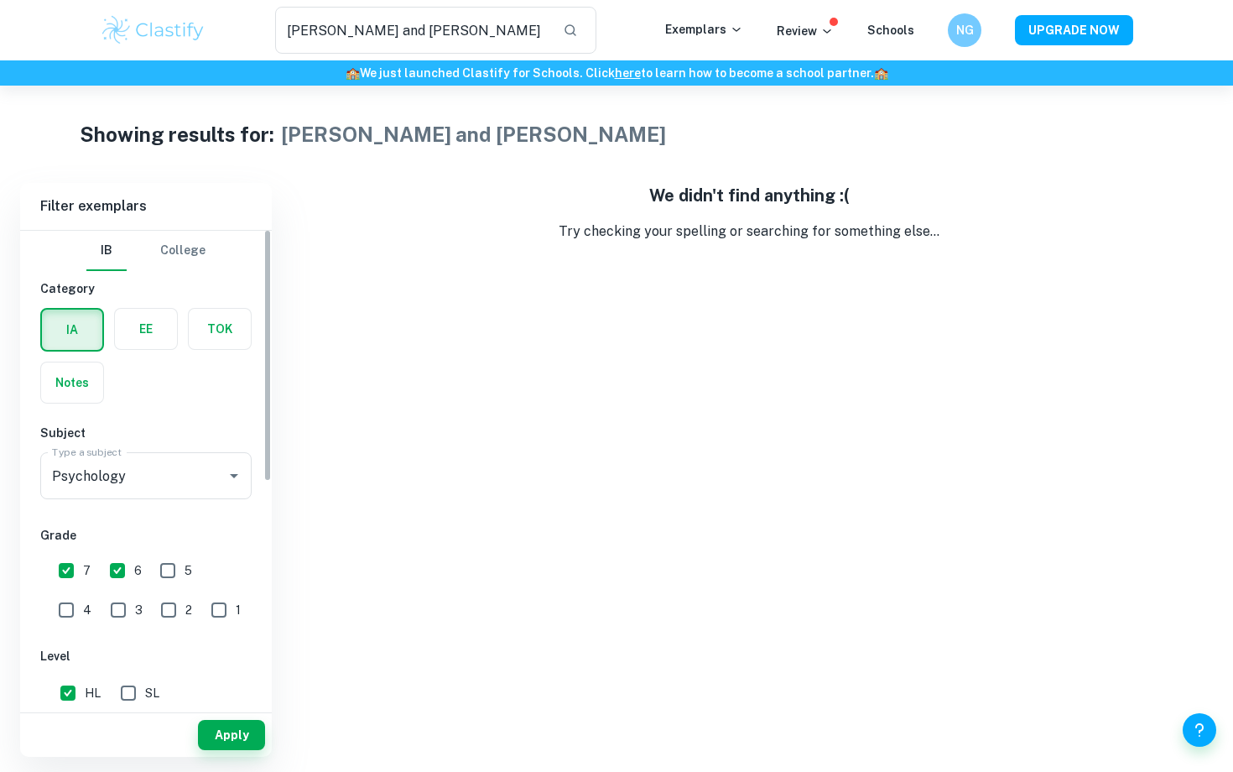
scroll to position [0, 0]
click at [60, 350] on div "IA" at bounding box center [72, 330] width 64 height 44
click at [719, 20] on p "Exemplars" at bounding box center [704, 29] width 78 height 18
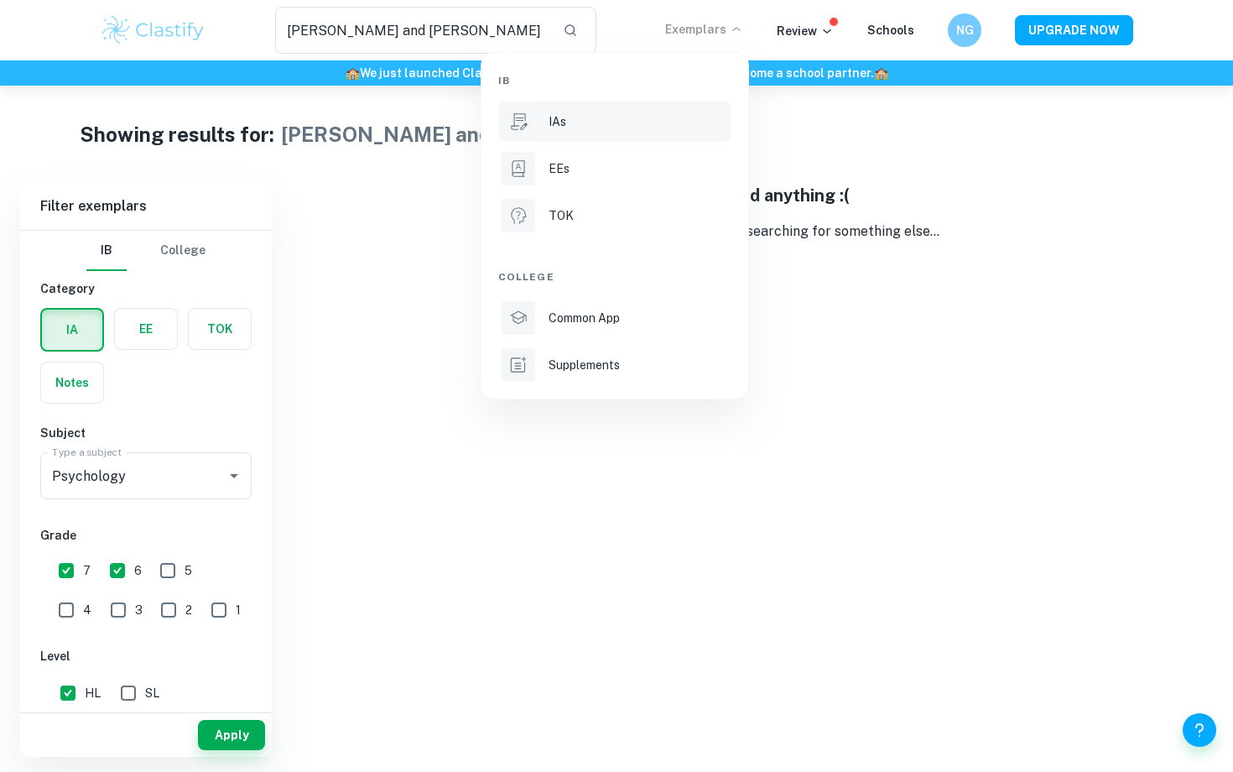
click at [550, 118] on p "IAs" at bounding box center [558, 121] width 18 height 18
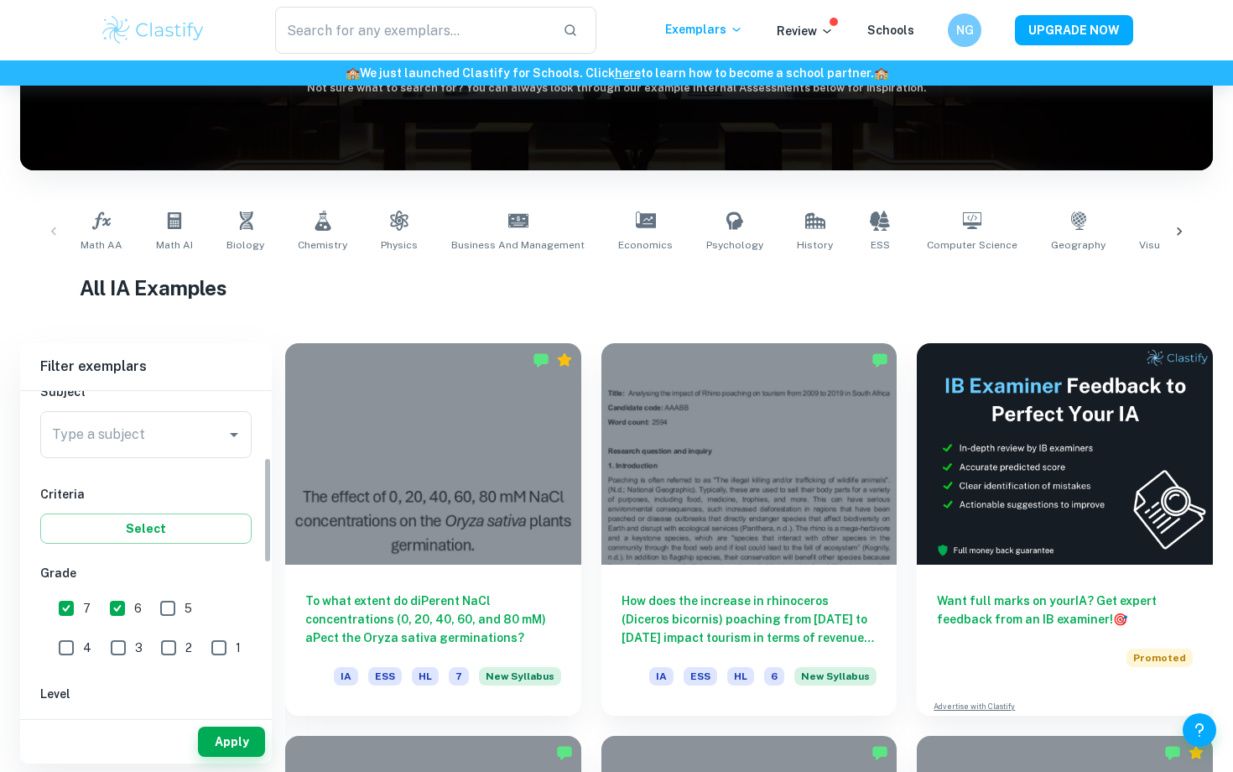
scroll to position [217, 0]
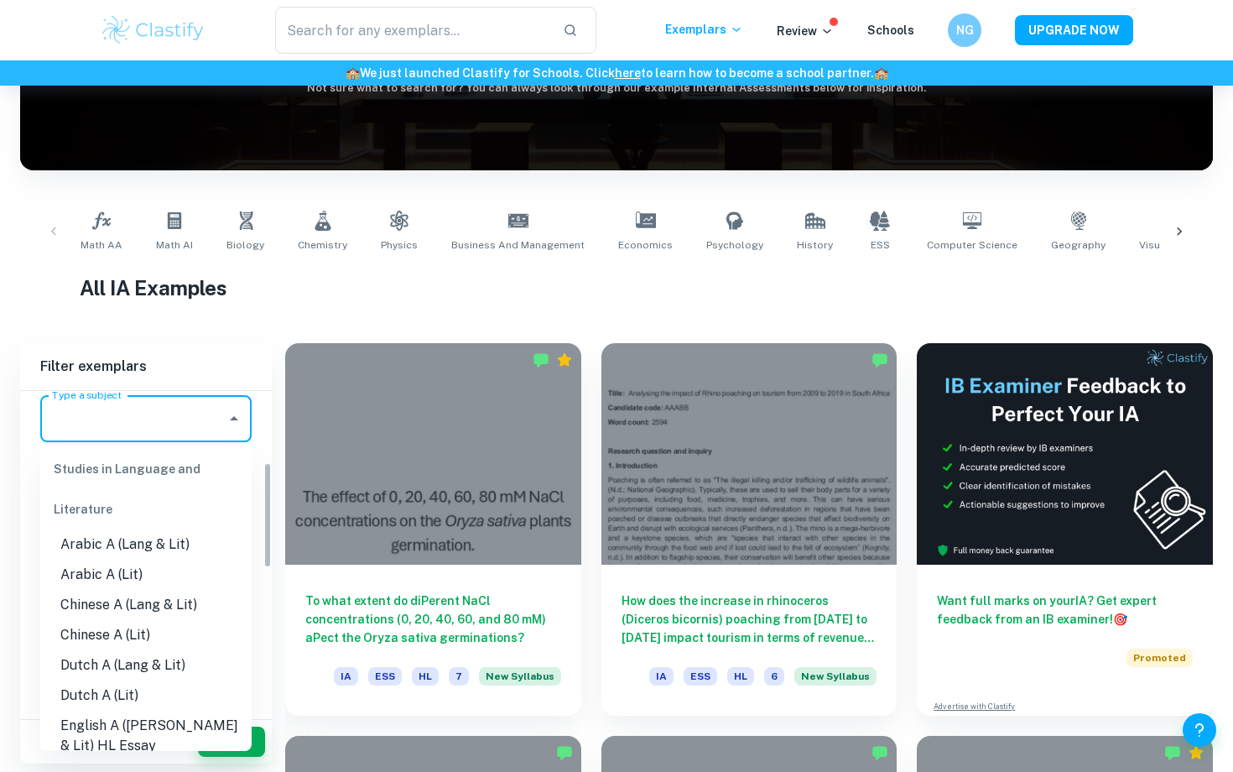
click at [211, 429] on input "Type a subject" at bounding box center [133, 419] width 171 height 32
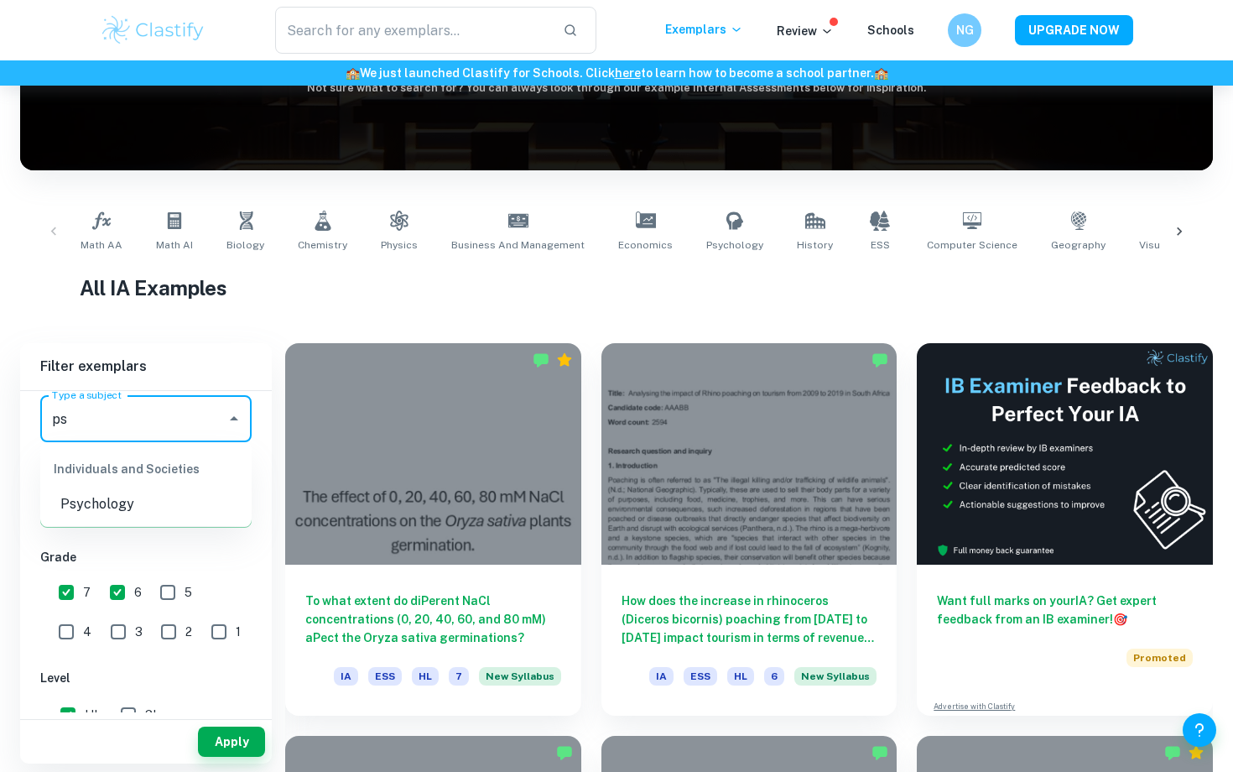
click at [126, 504] on li "Psychology" at bounding box center [145, 504] width 211 height 30
type input "Psychology"
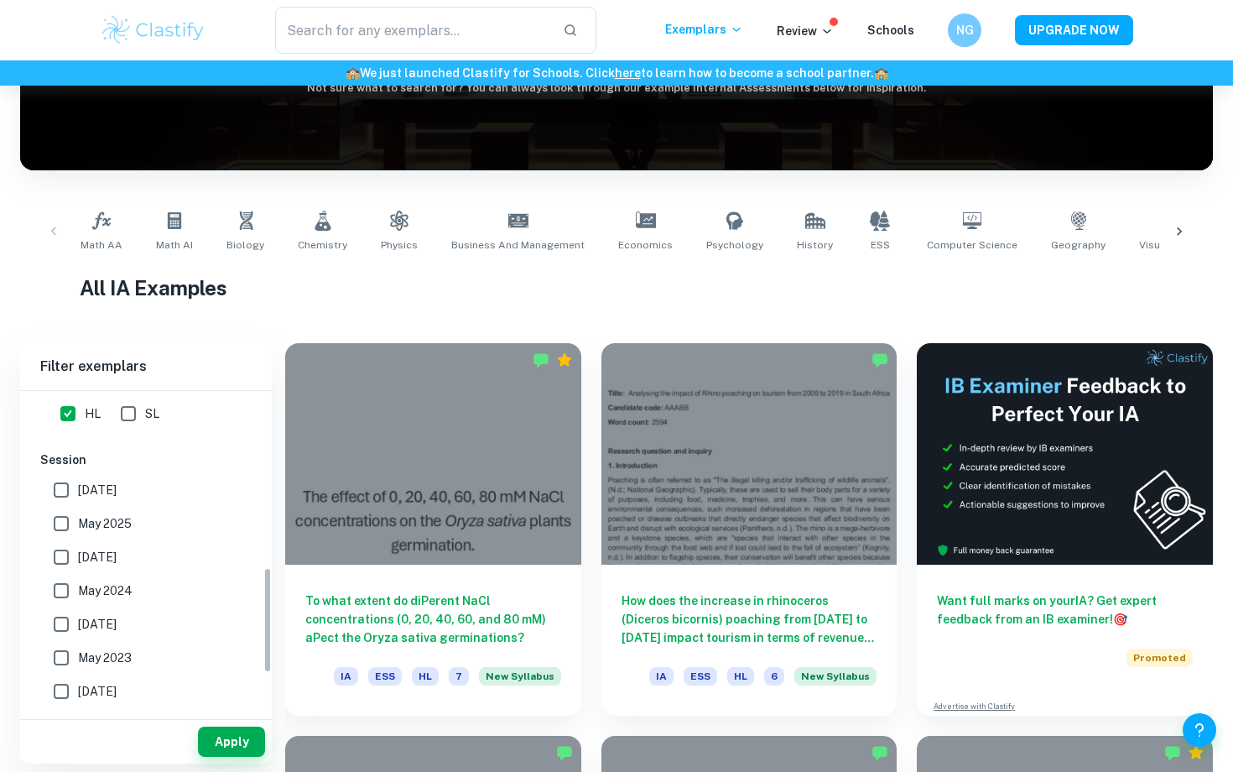
scroll to position [545, 0]
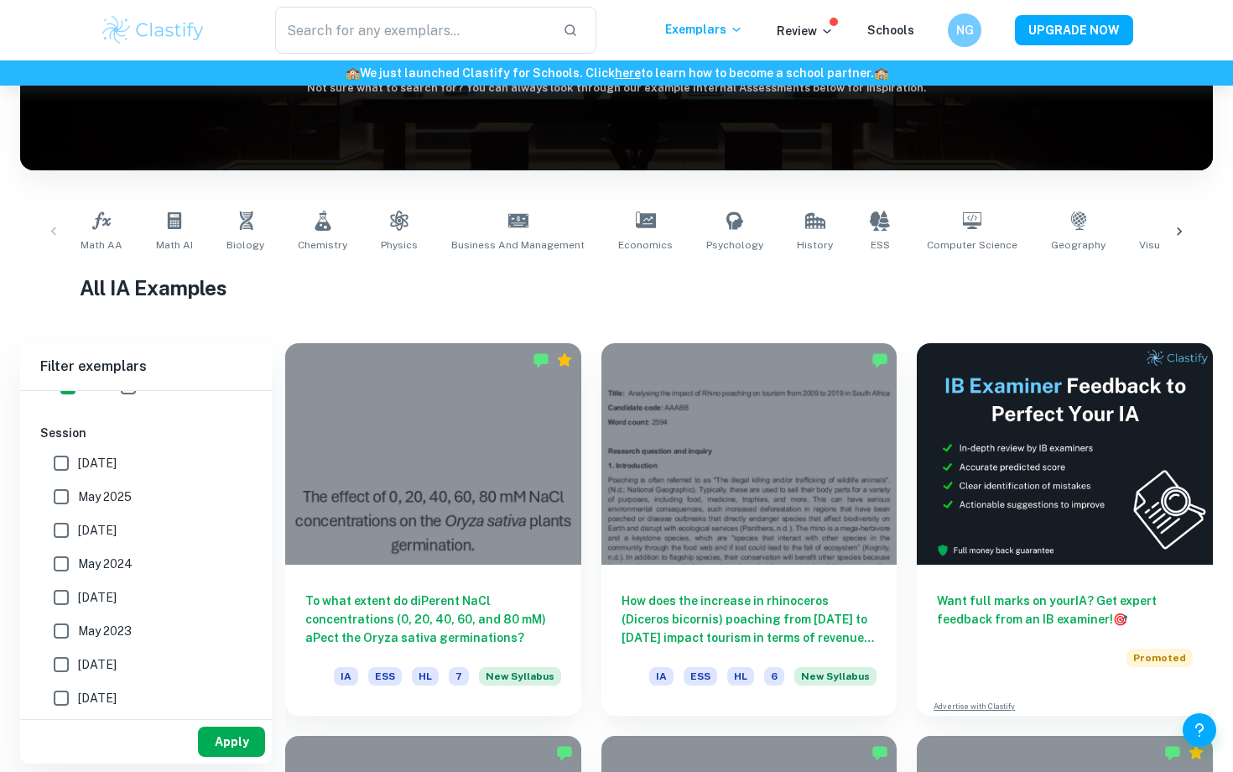
click at [230, 752] on button "Apply" at bounding box center [231, 742] width 67 height 30
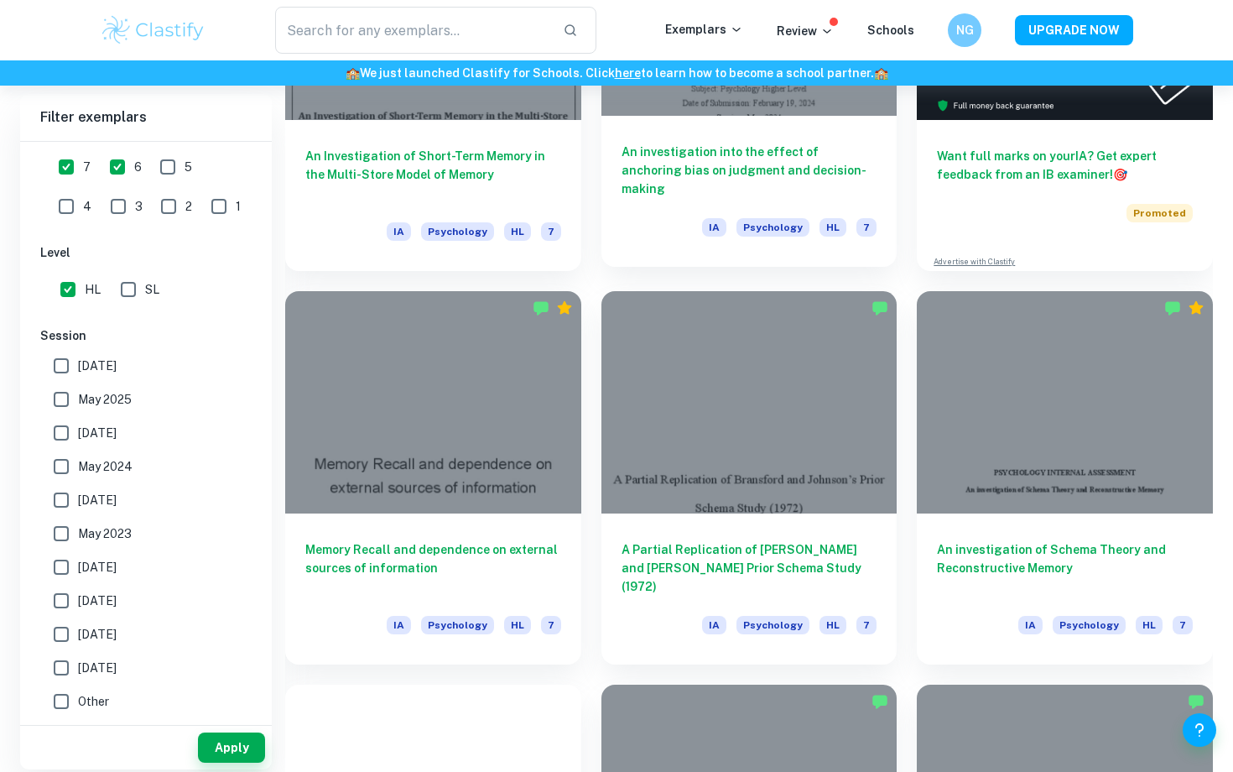
scroll to position [394, 0]
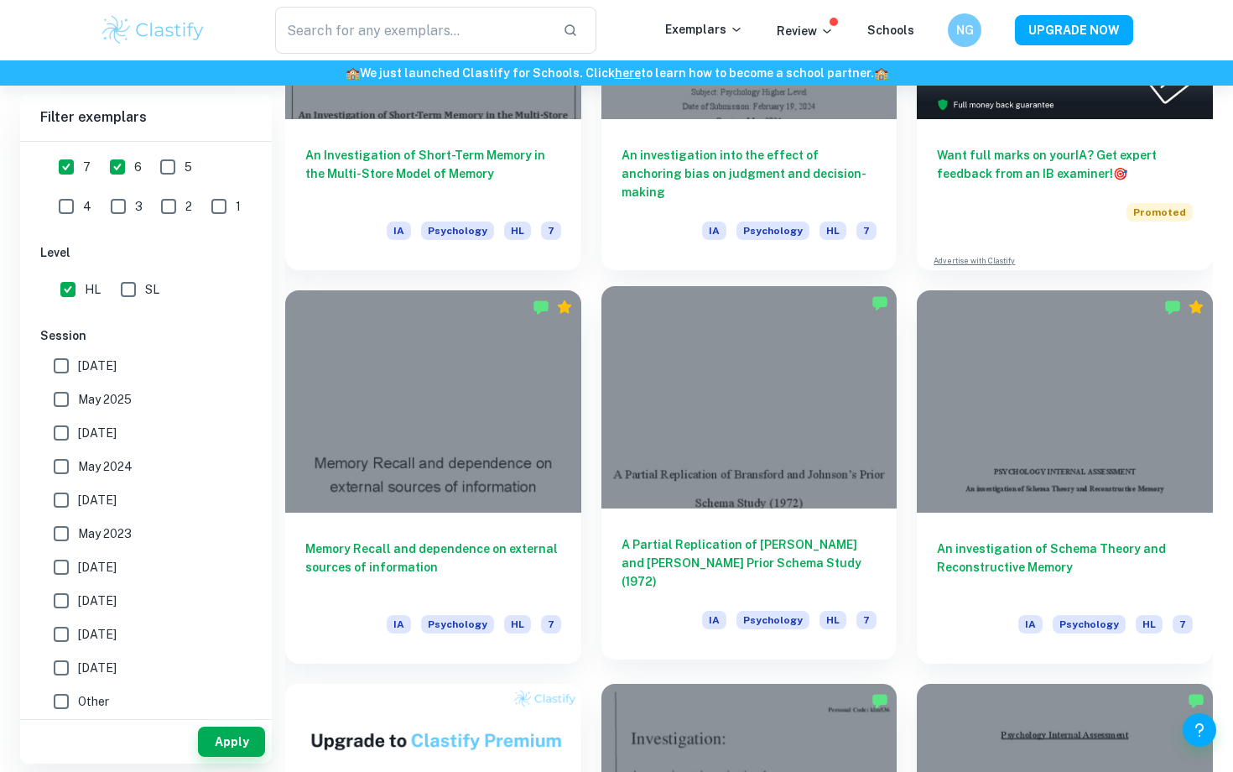
click at [694, 447] on div at bounding box center [750, 397] width 296 height 222
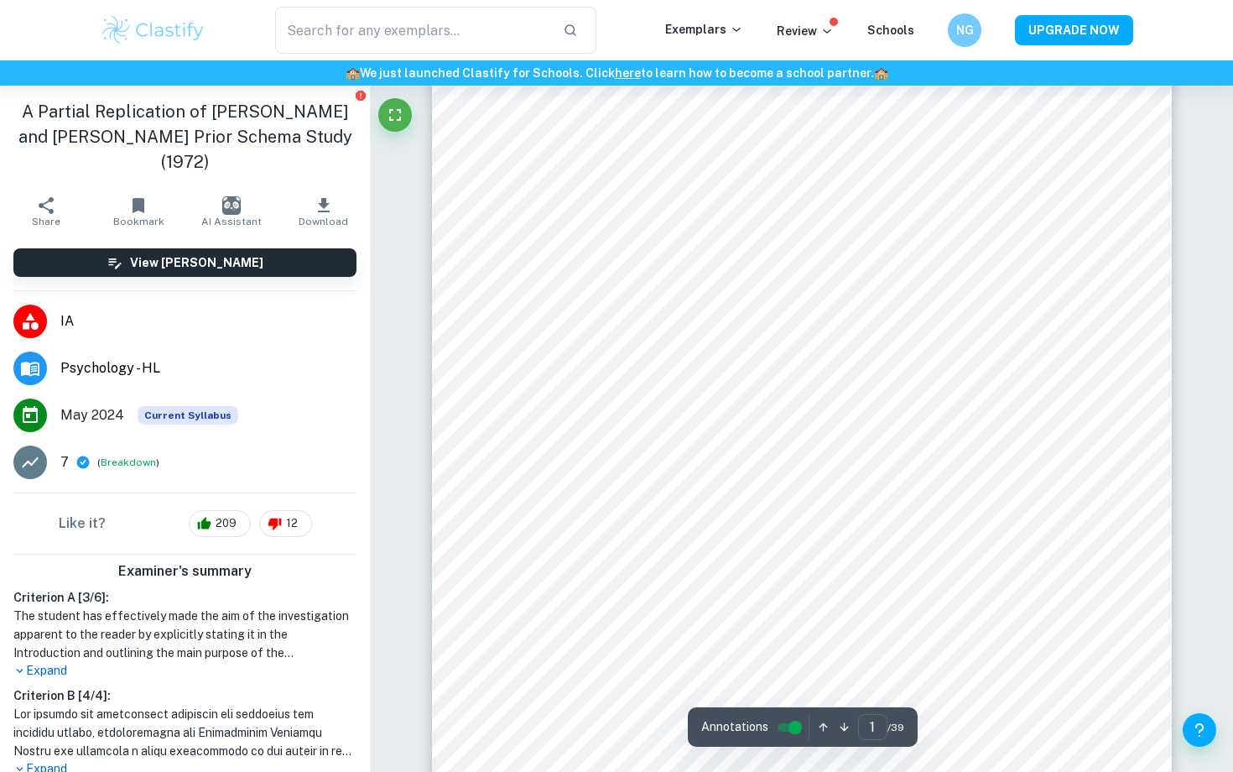
scroll to position [87, 0]
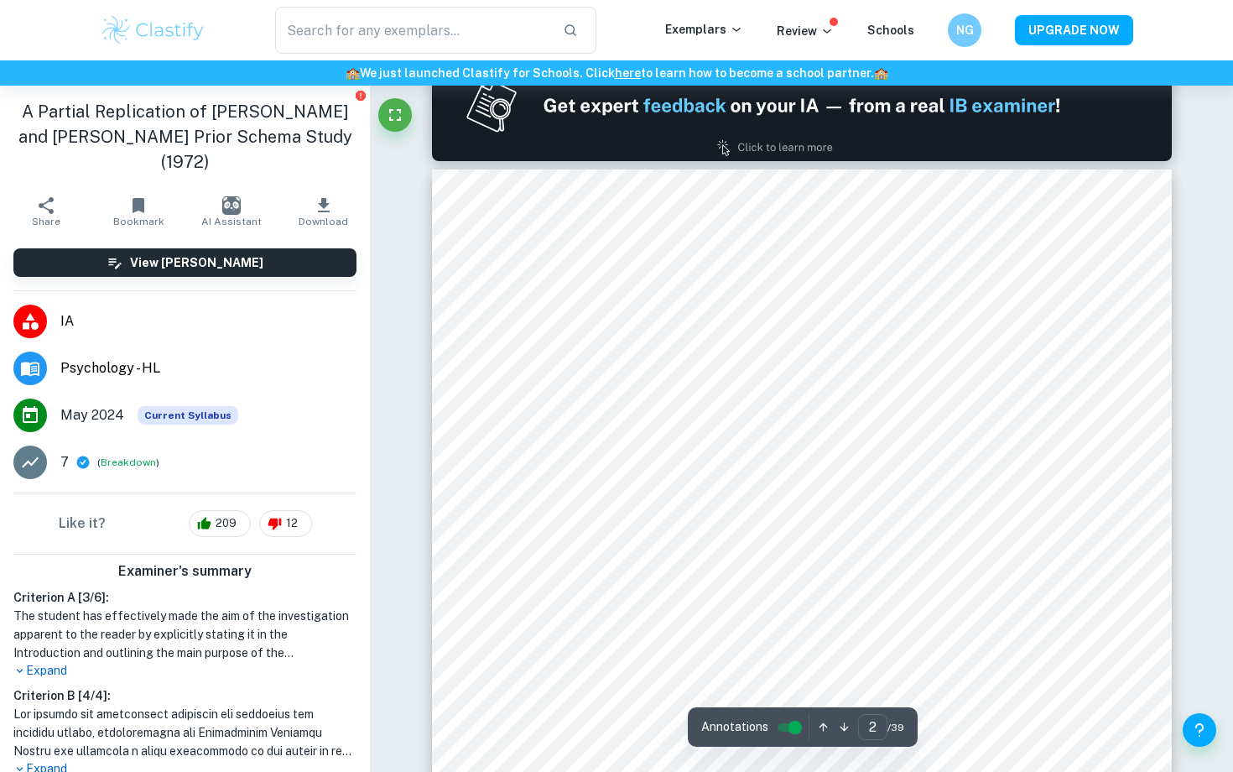
type input "1"
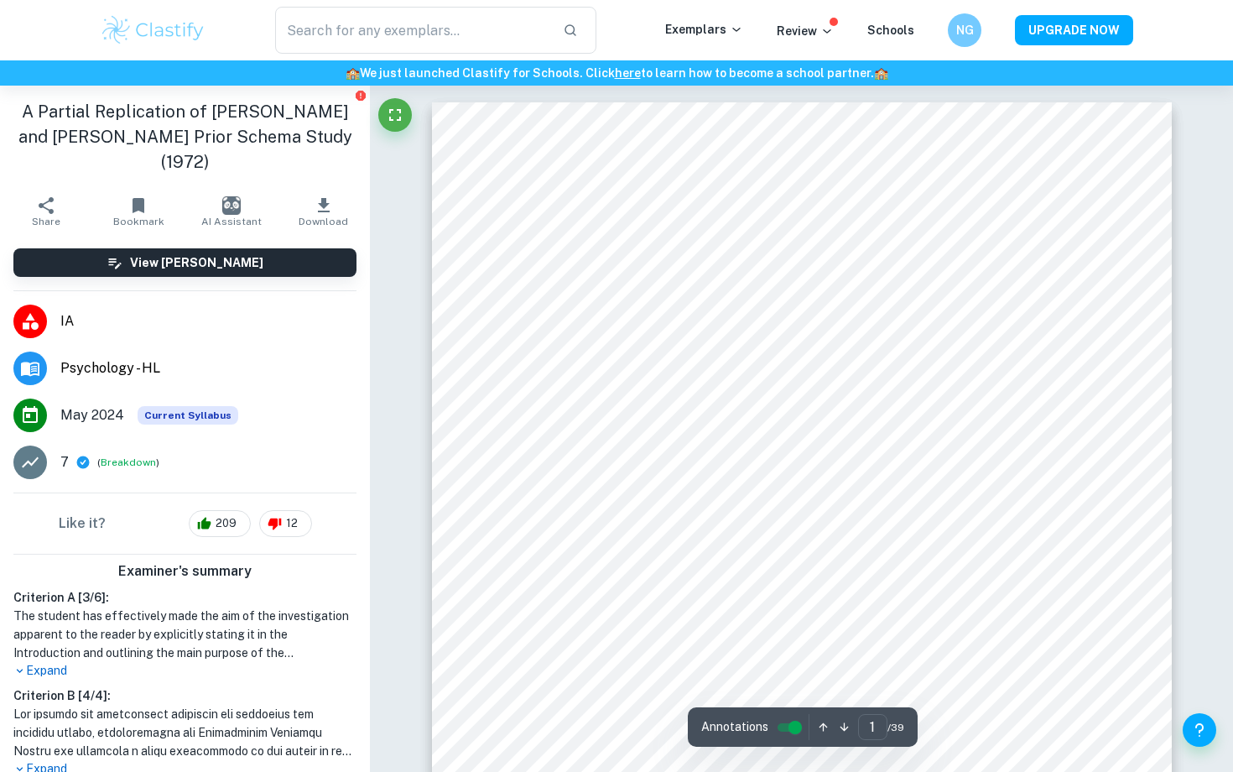
scroll to position [0, 0]
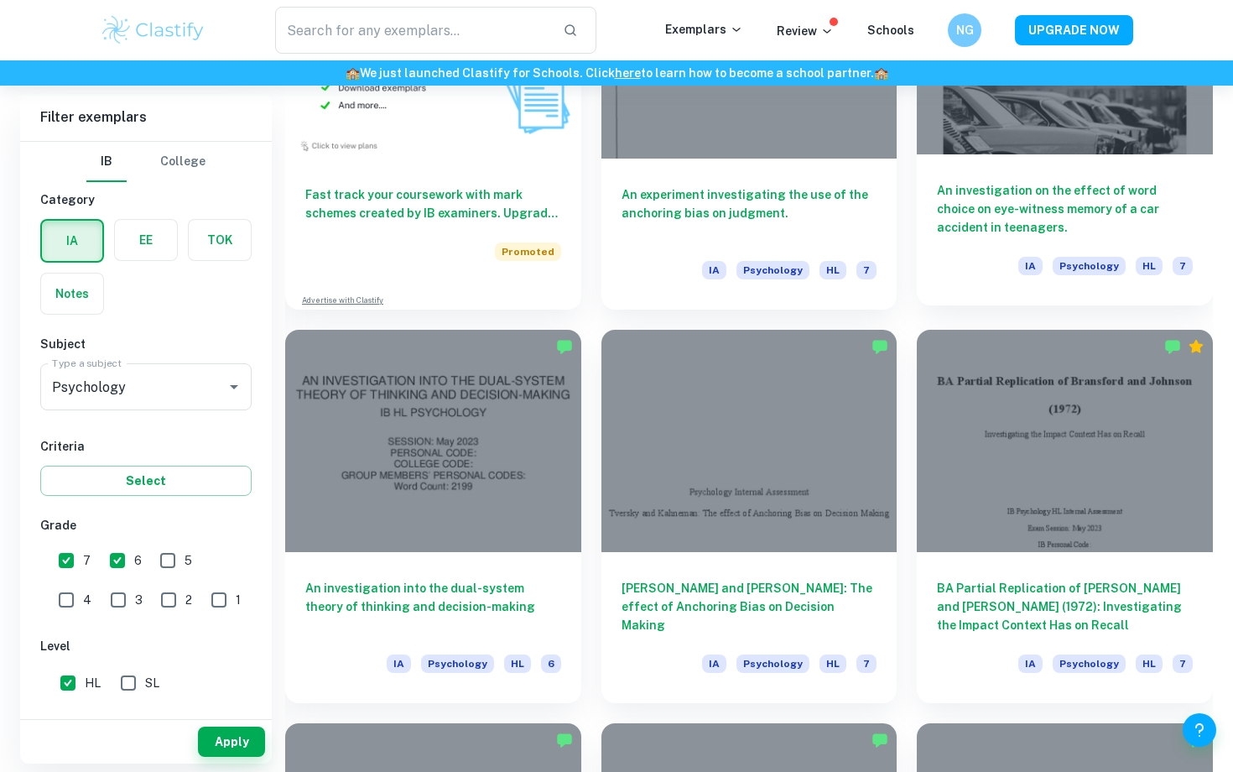
scroll to position [1416, 0]
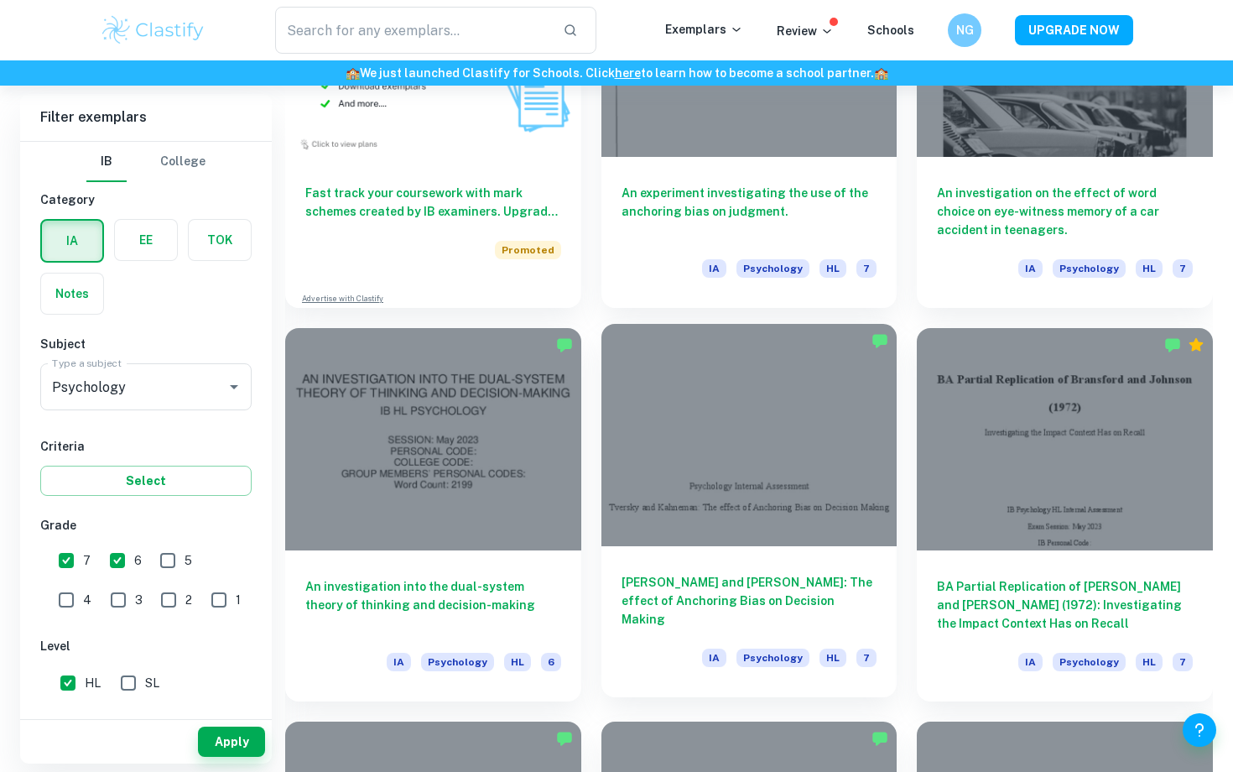
click at [764, 585] on h6 "[PERSON_NAME] and [PERSON_NAME]: The effect of Anchoring Bias on Decision Making" at bounding box center [750, 600] width 256 height 55
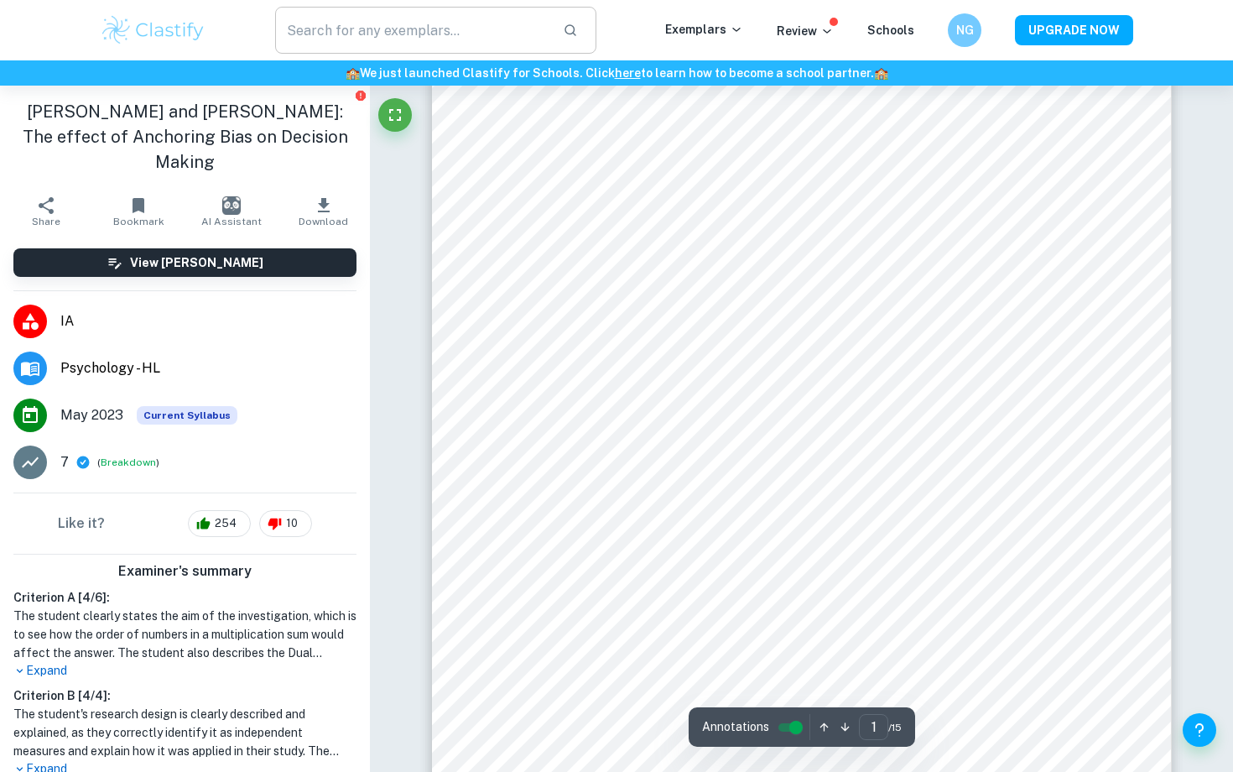
scroll to position [202, 0]
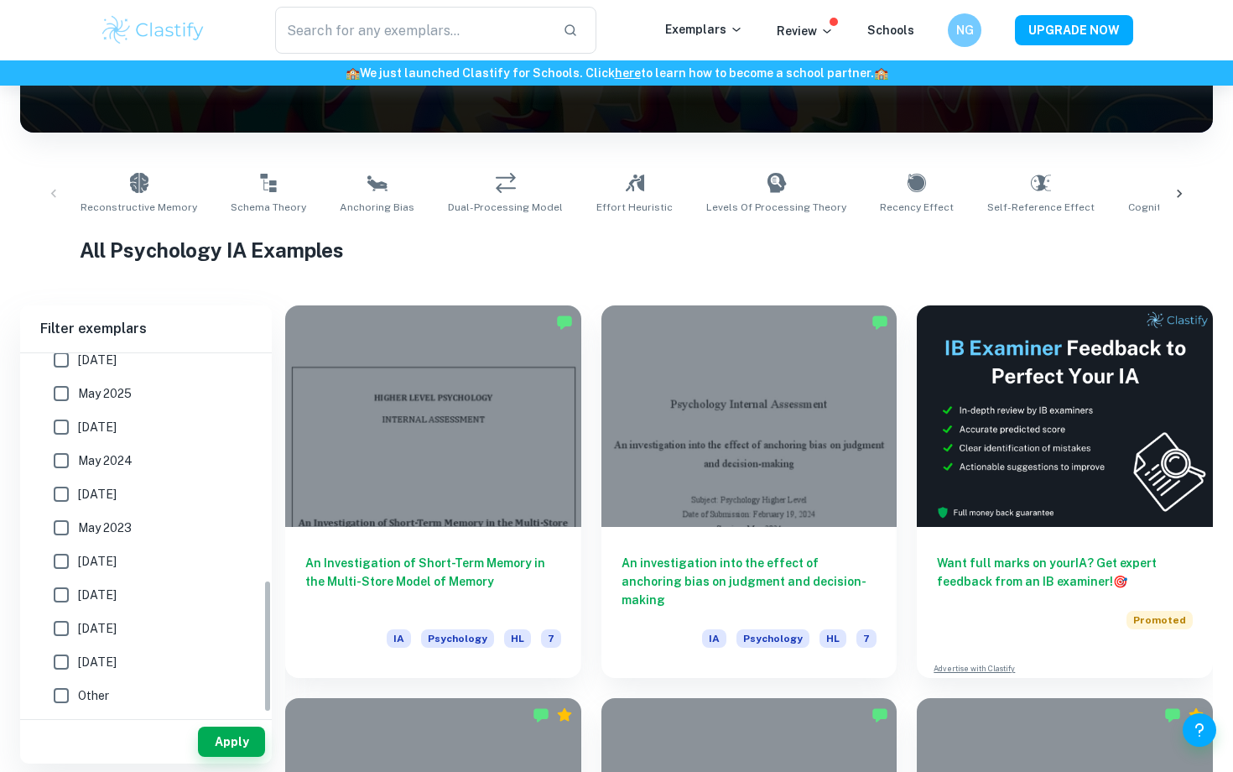
scroll to position [611, 0]
click at [244, 744] on button "Apply" at bounding box center [231, 742] width 67 height 30
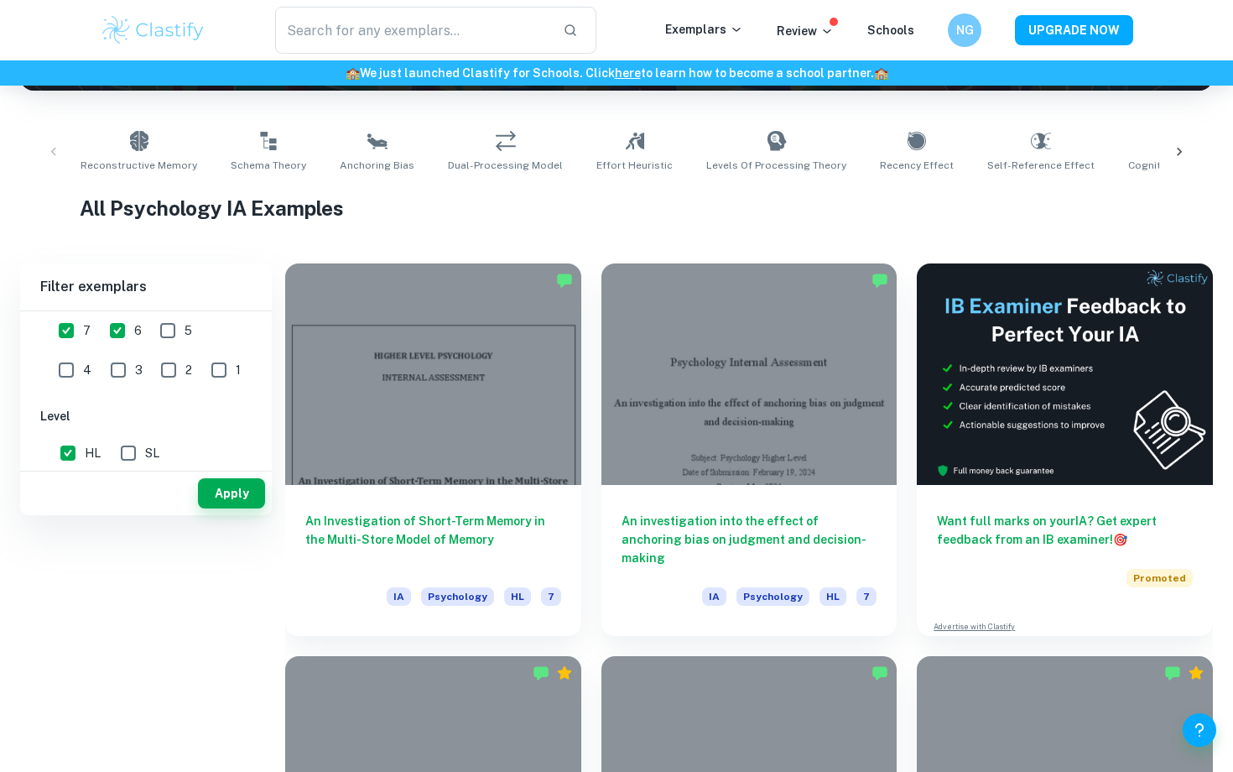
scroll to position [305, 0]
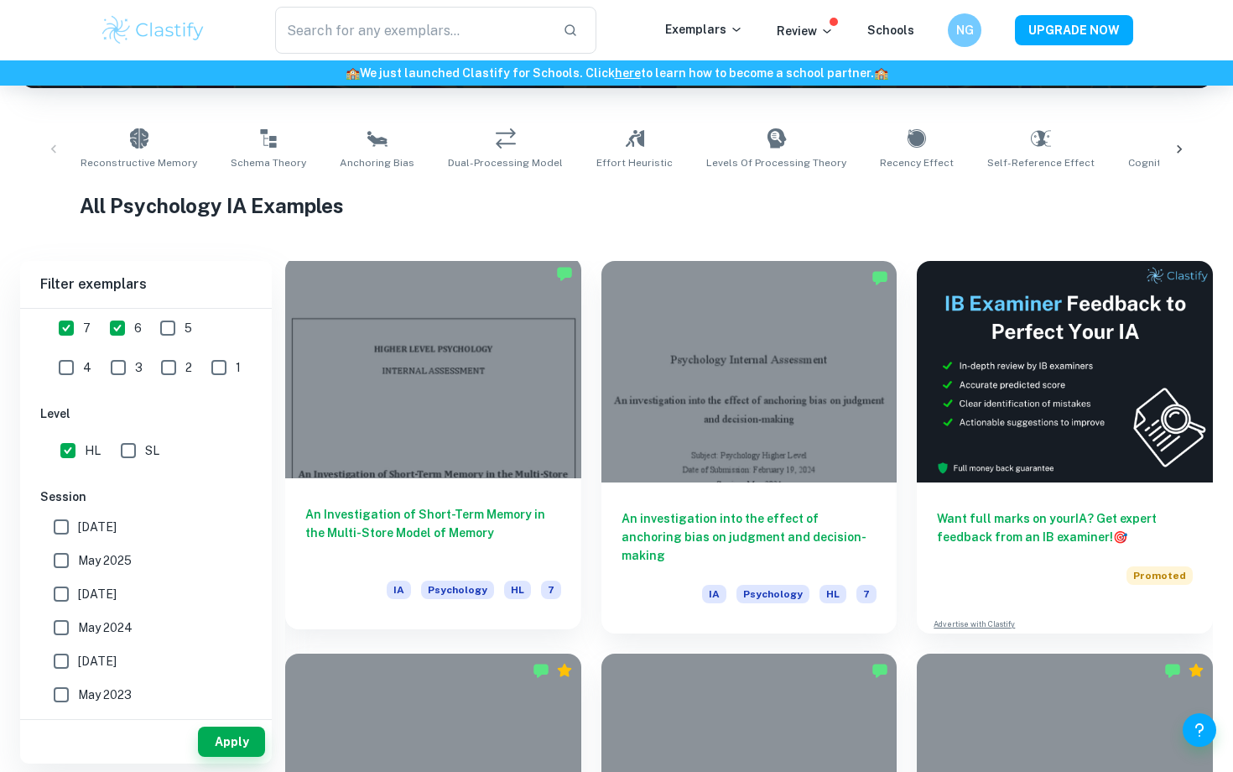
click at [440, 498] on div "An Investigation of Short-Term Memory in the Multi-Store Model of Memory IA Psy…" at bounding box center [433, 553] width 296 height 151
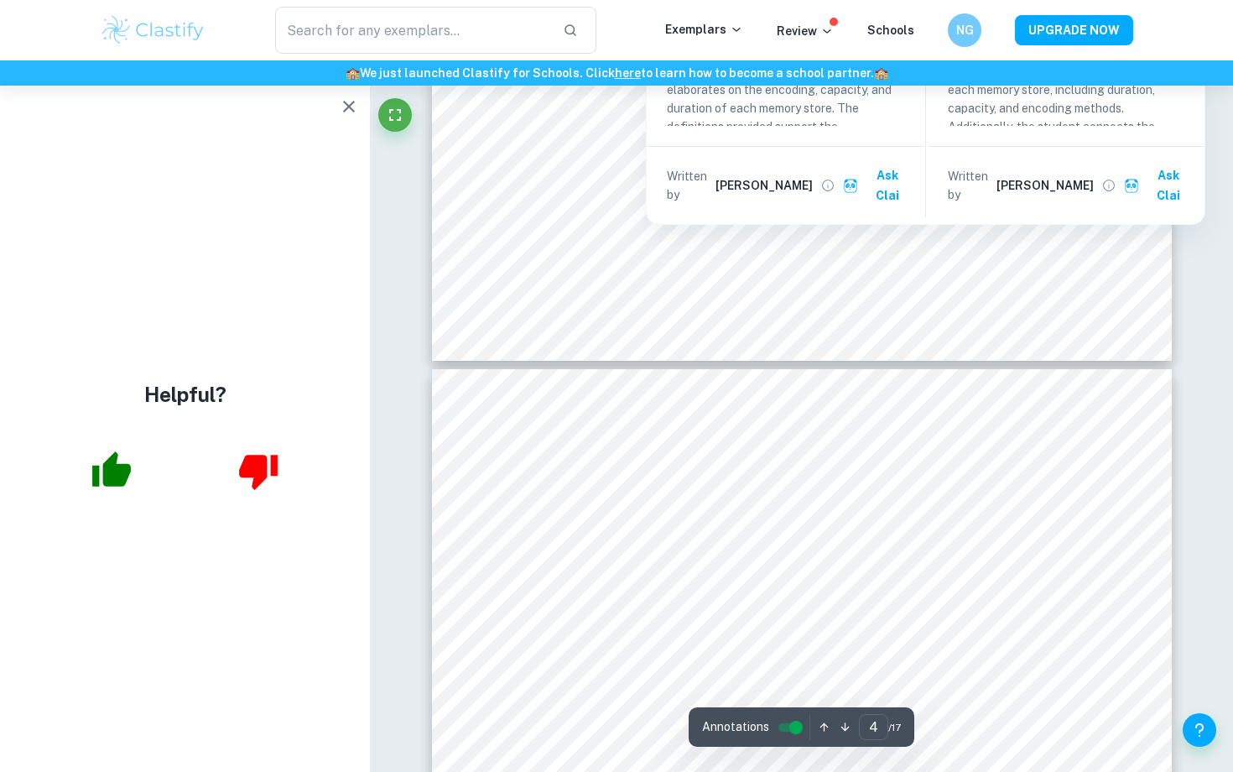
scroll to position [2896, 0]
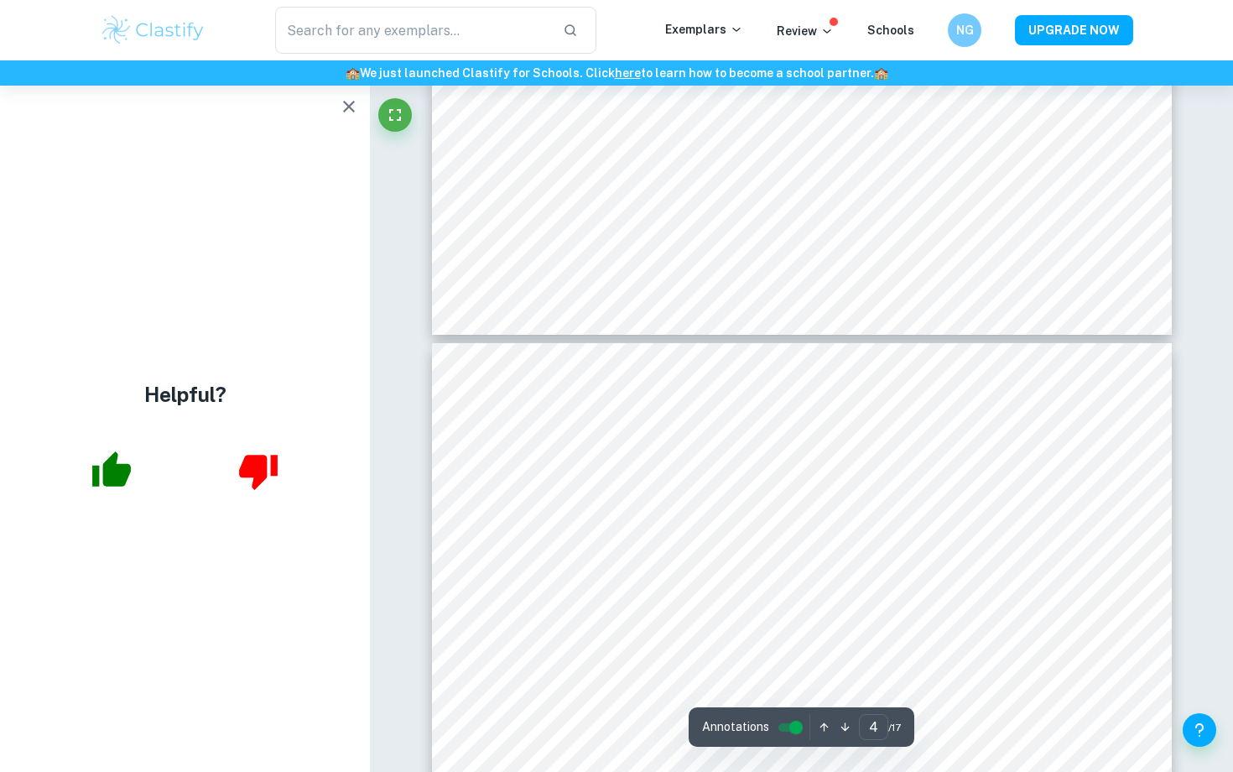
type input "3"
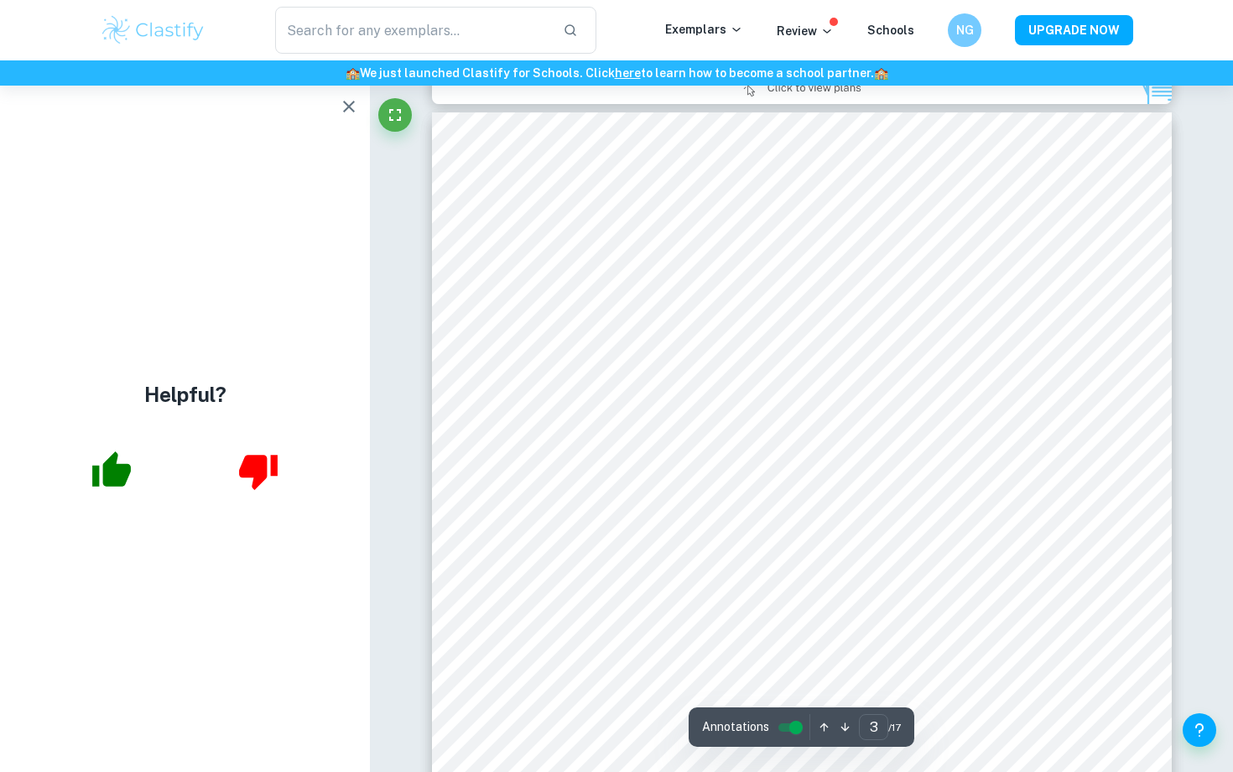
scroll to position [2156, 0]
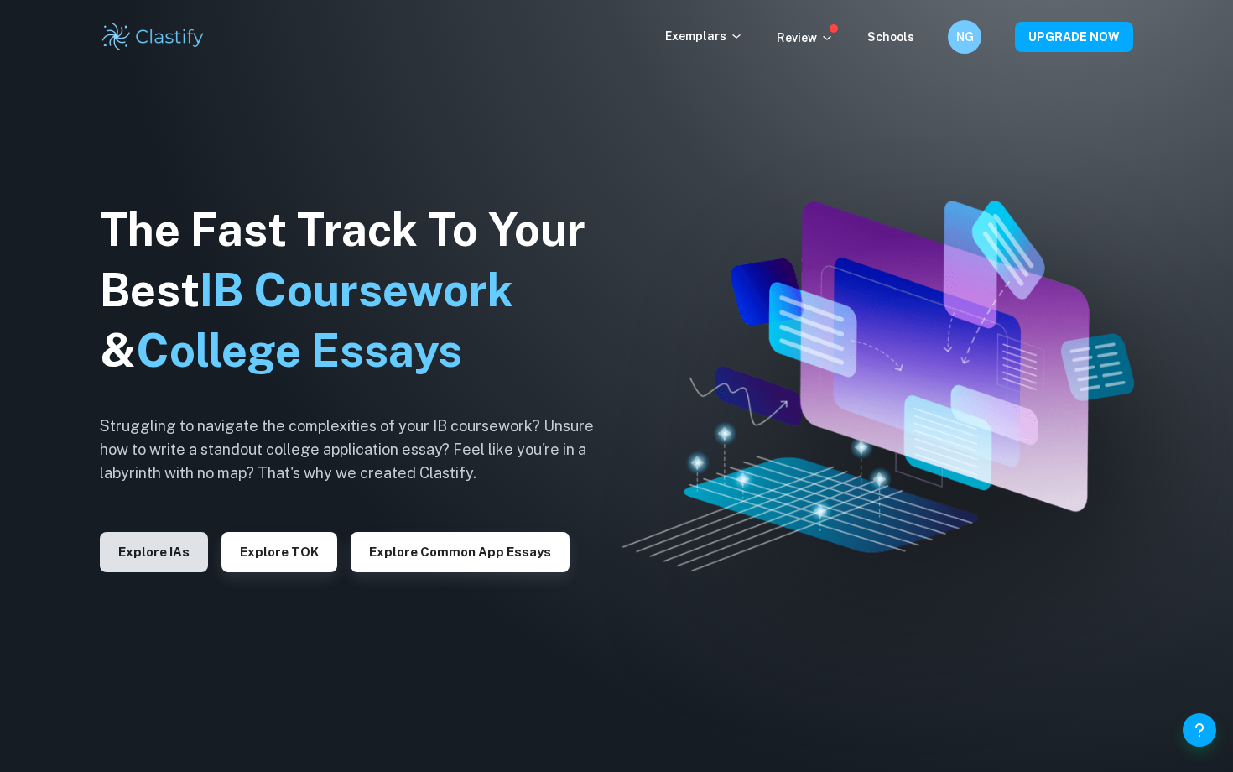
click at [130, 554] on button "Explore IAs" at bounding box center [154, 552] width 108 height 40
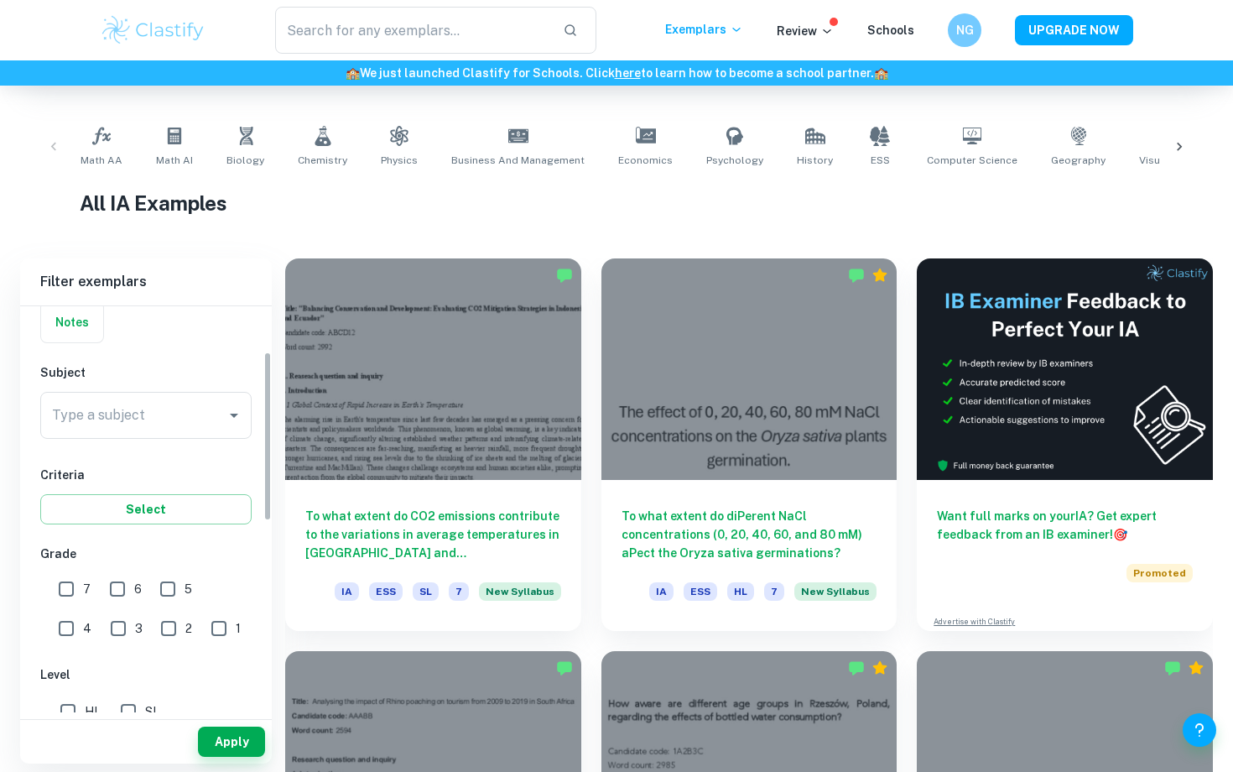
scroll to position [138, 0]
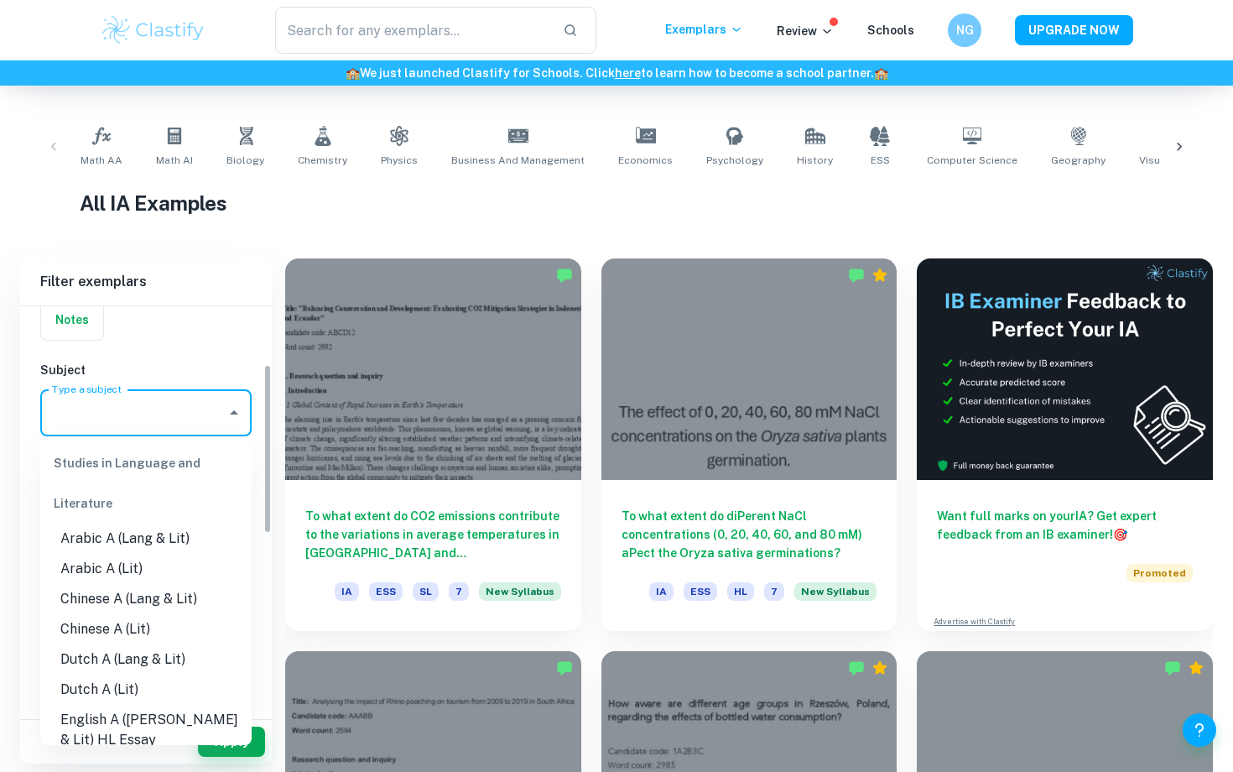
click at [206, 414] on input "Type a subject" at bounding box center [133, 413] width 171 height 32
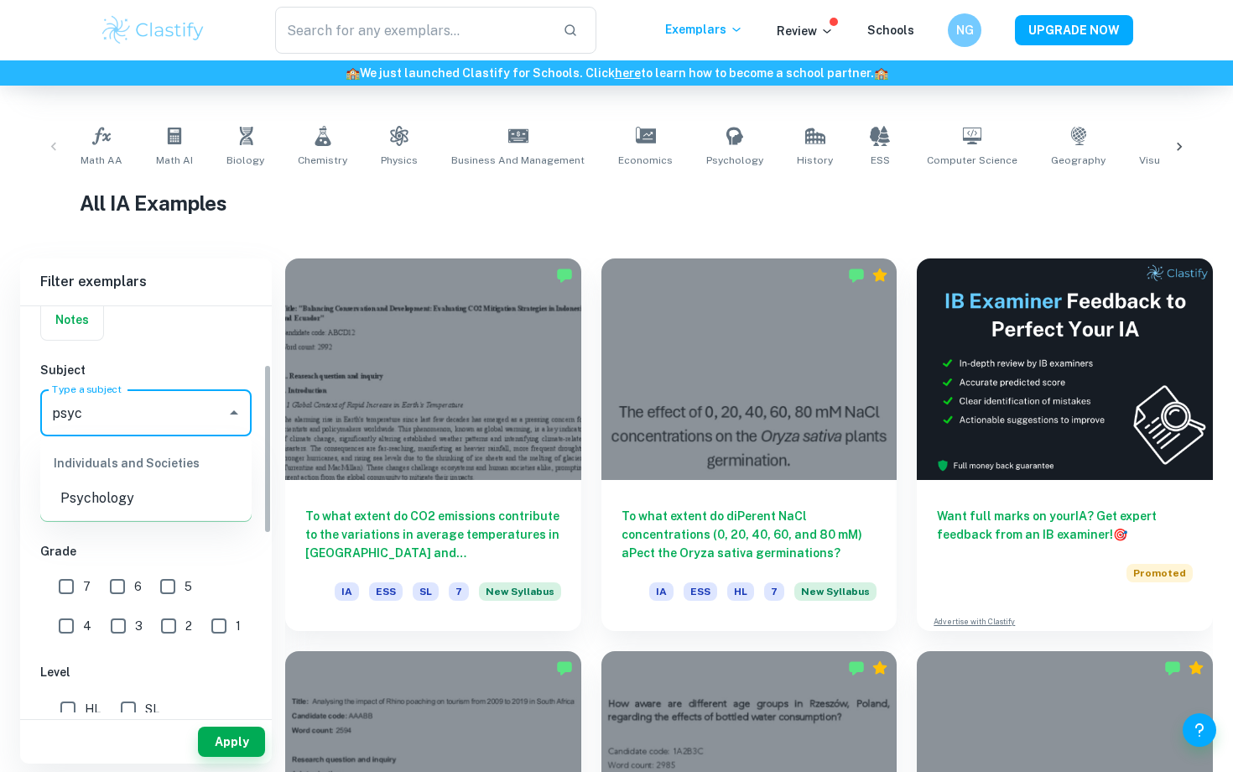
click at [148, 495] on li "Psychology" at bounding box center [145, 498] width 211 height 30
type input "Psychology"
click at [110, 583] on input "6" at bounding box center [118, 587] width 34 height 34
checkbox input "true"
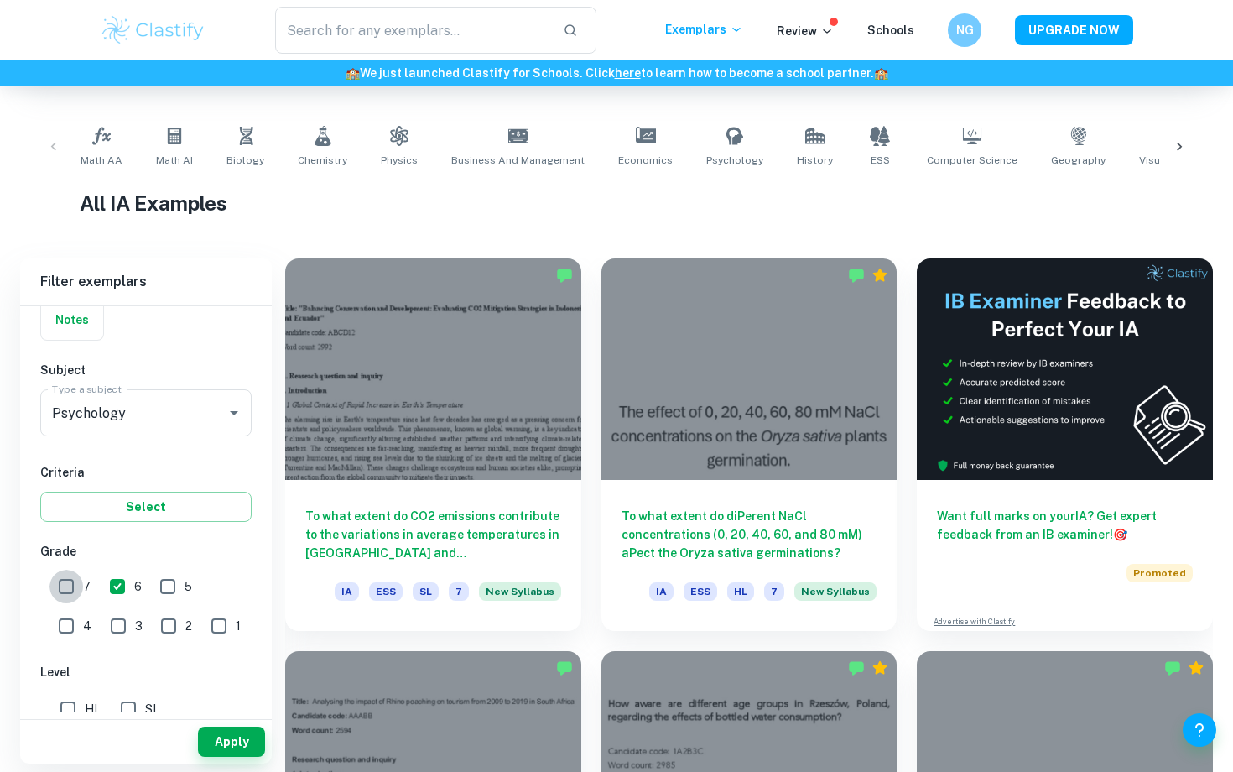
click at [70, 583] on input "7" at bounding box center [67, 587] width 34 height 34
checkbox input "true"
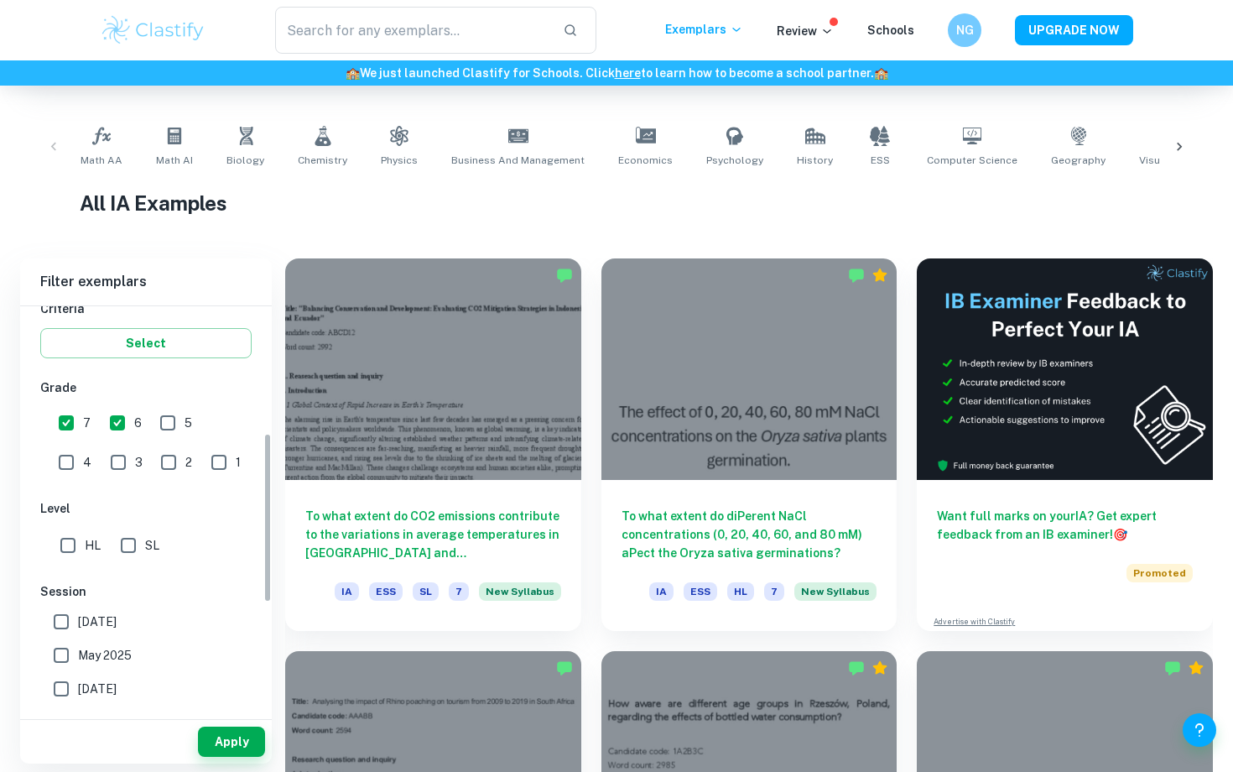
click at [72, 541] on input "HL" at bounding box center [68, 546] width 34 height 34
checkbox input "true"
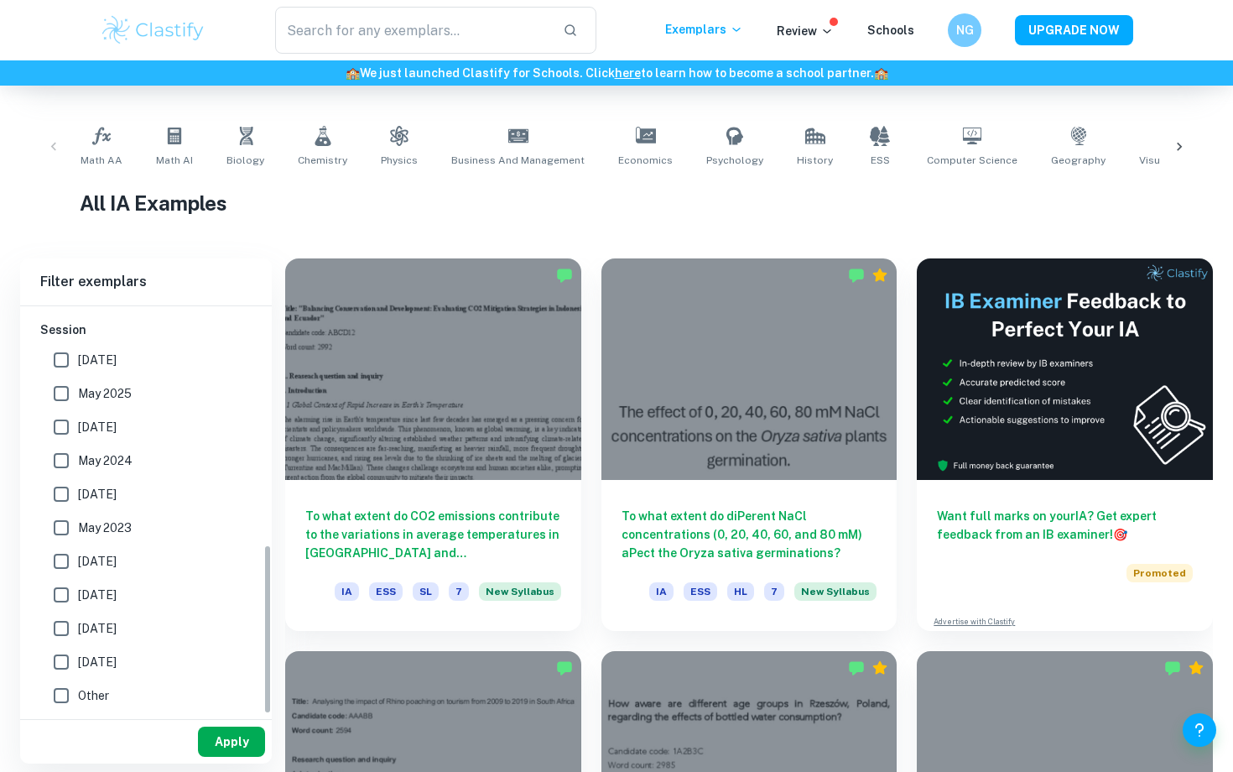
scroll to position [564, 0]
click at [227, 735] on button "Apply" at bounding box center [231, 742] width 67 height 30
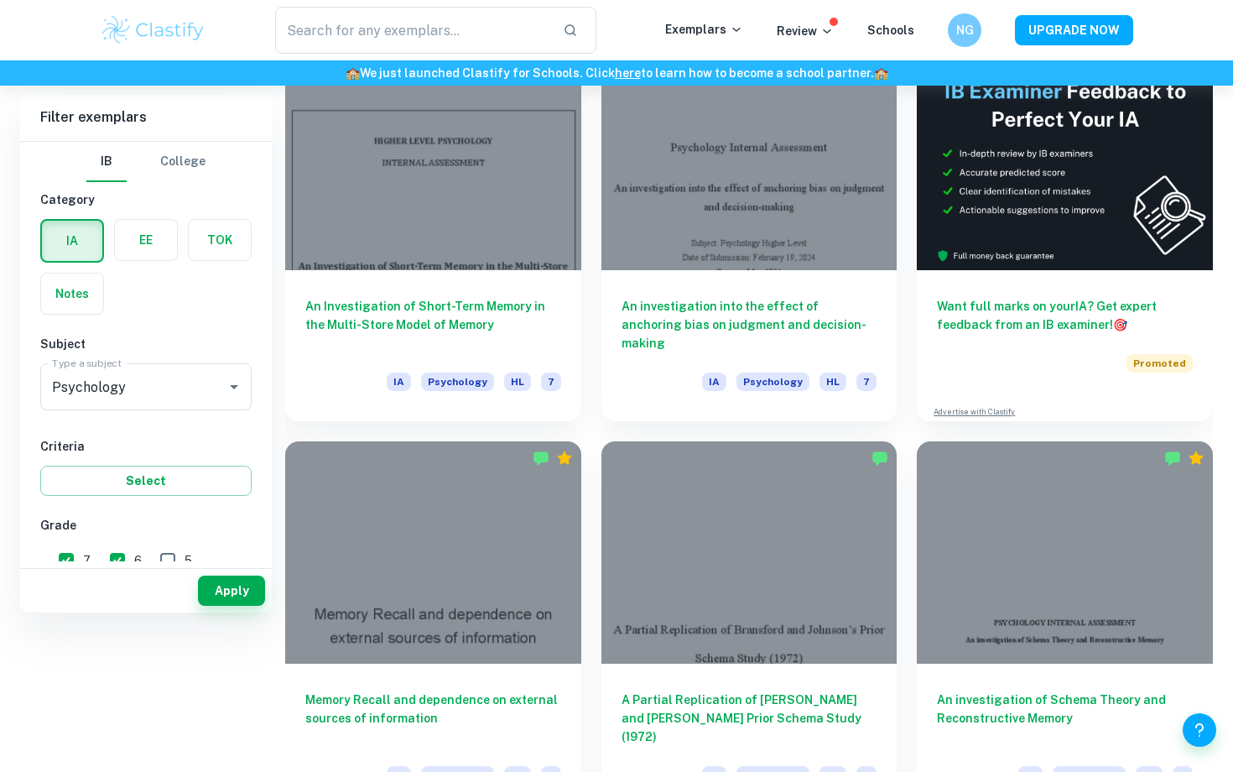
scroll to position [521, 0]
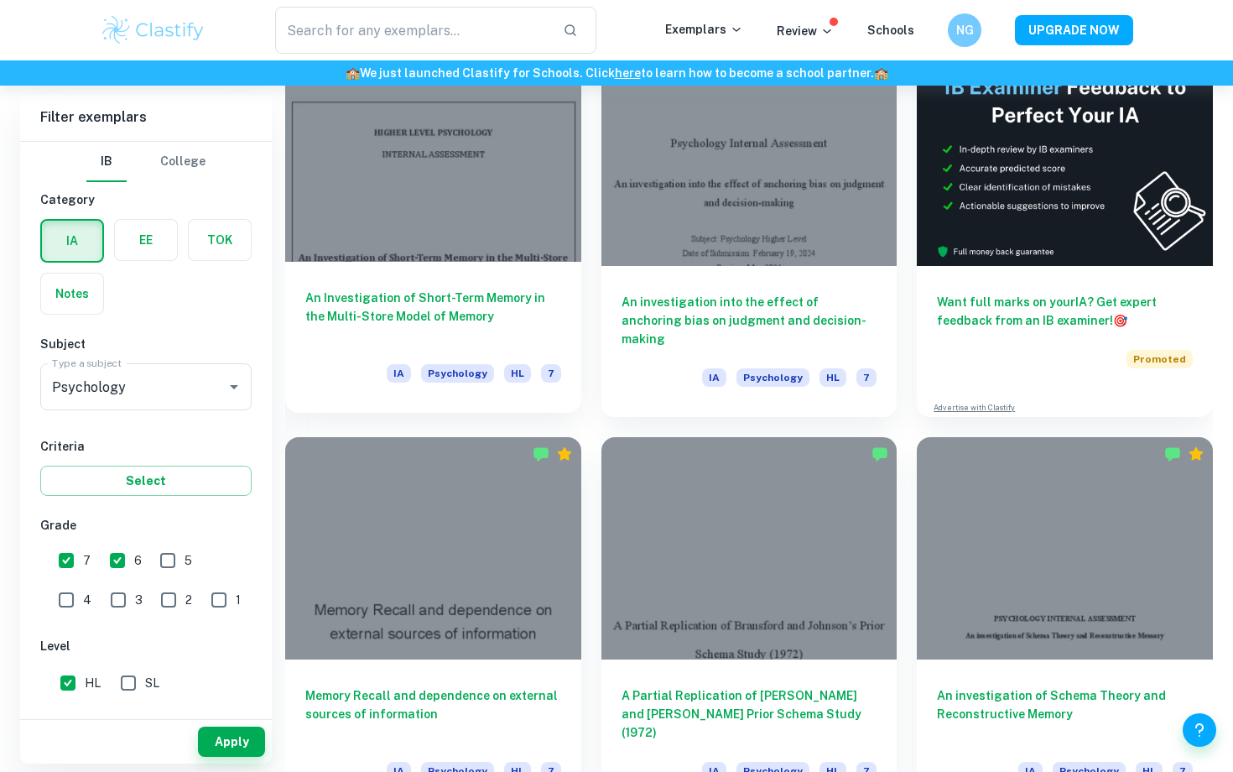
click at [473, 227] on div at bounding box center [433, 151] width 296 height 222
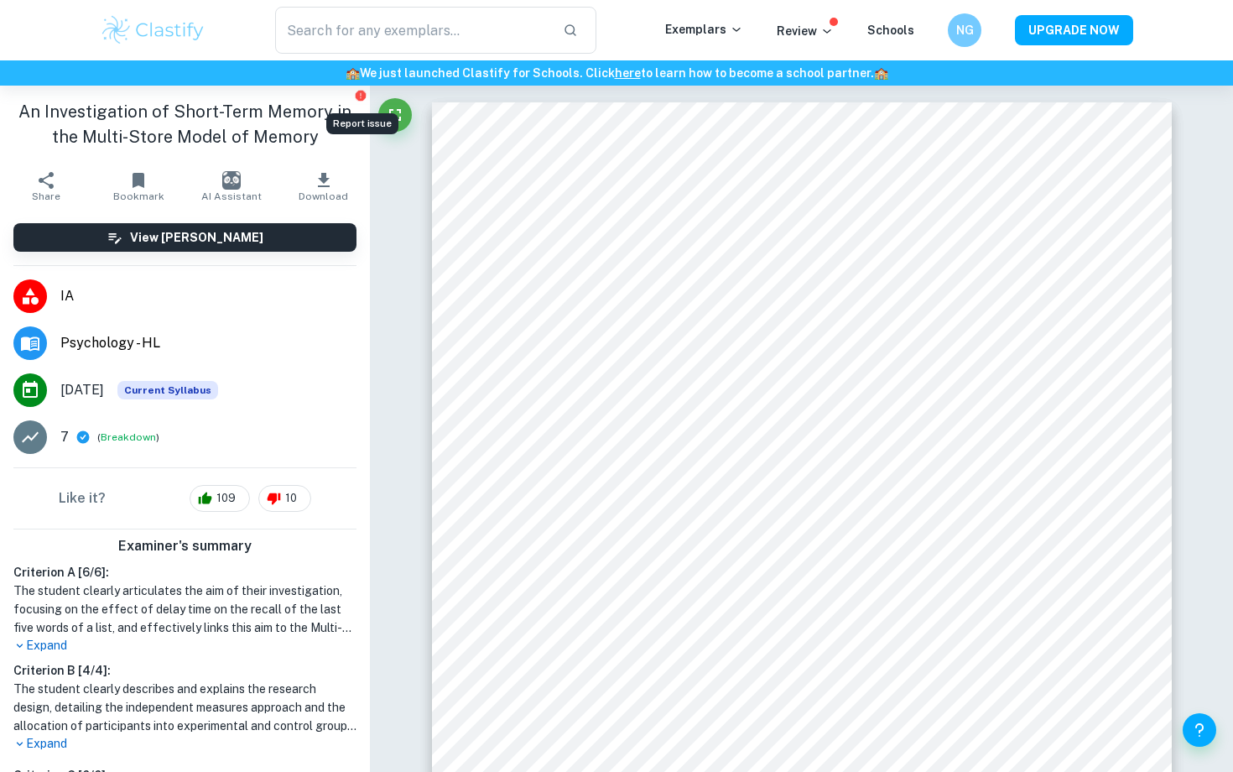
click at [362, 96] on icon "Report issue" at bounding box center [361, 96] width 10 height 10
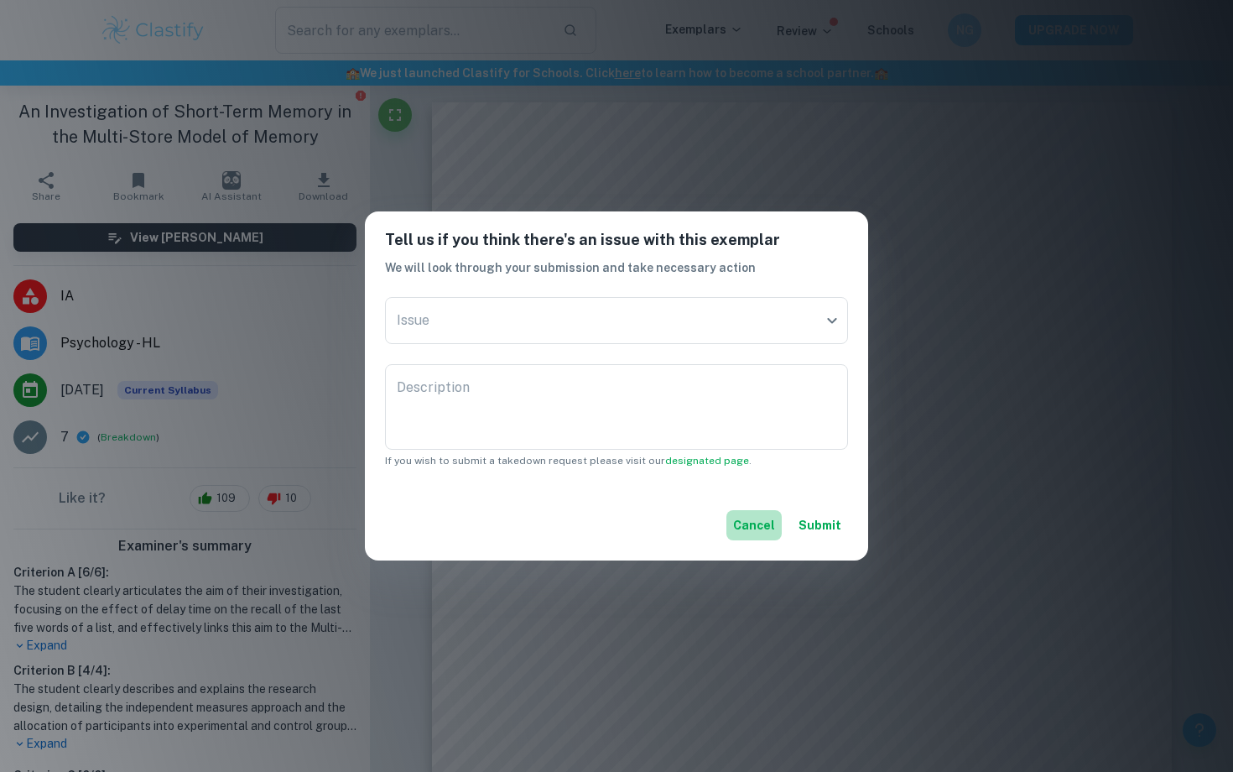
click at [743, 516] on button "Cancel" at bounding box center [754, 525] width 55 height 30
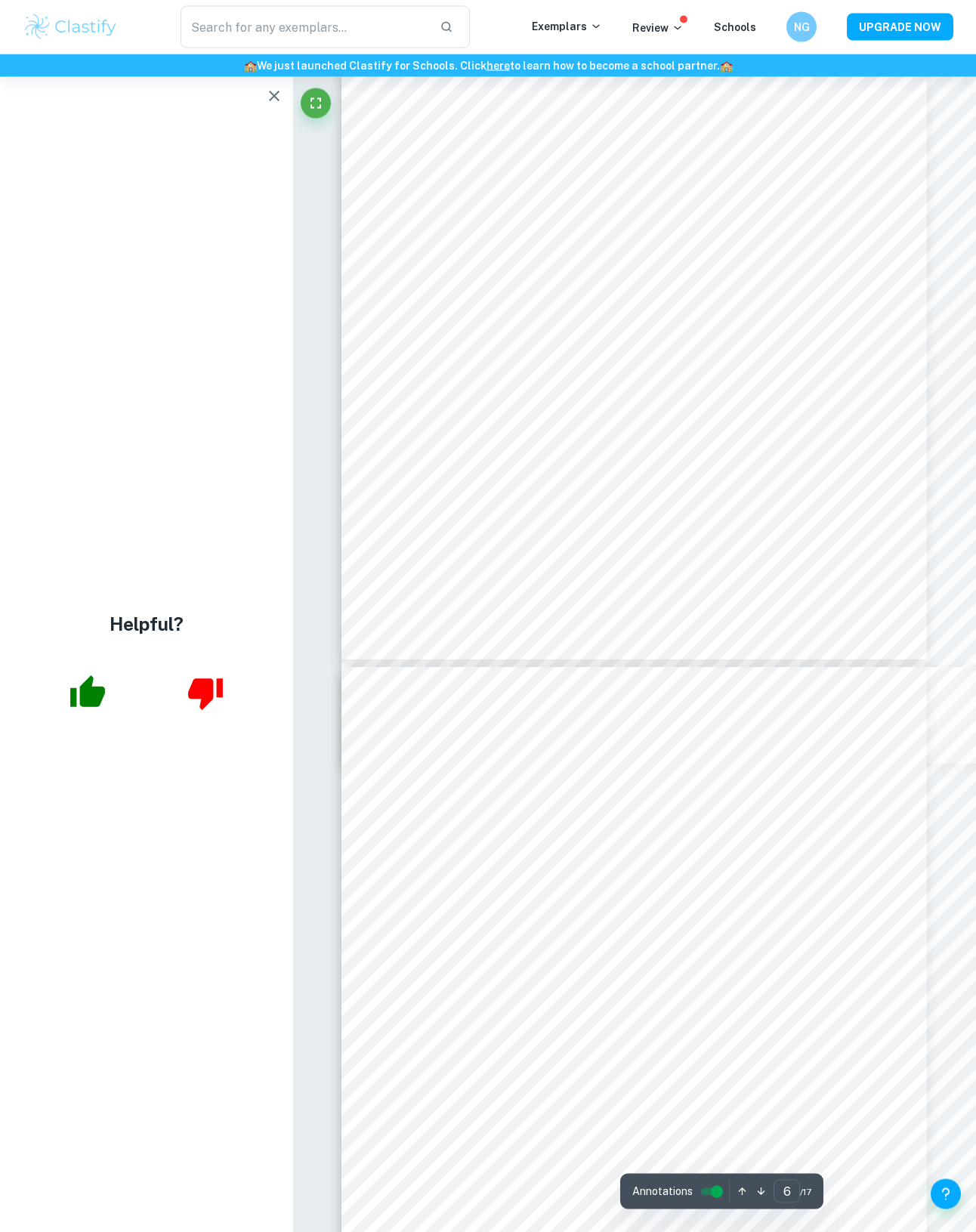
scroll to position [4213, 0]
click at [275, 92] on icon "button" at bounding box center [275, 95] width 18 height 18
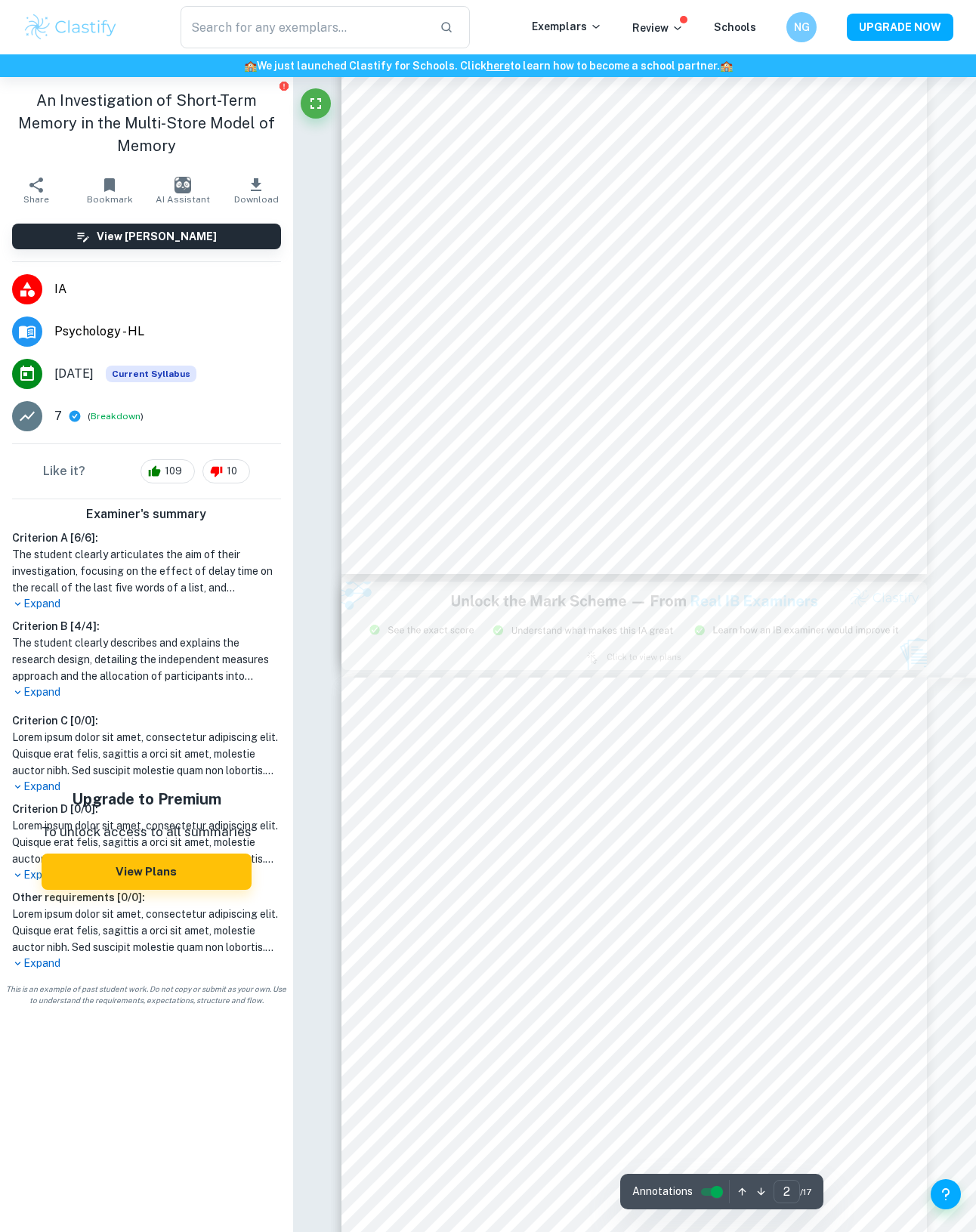
type input "3"
